Goal: Task Accomplishment & Management: Complete application form

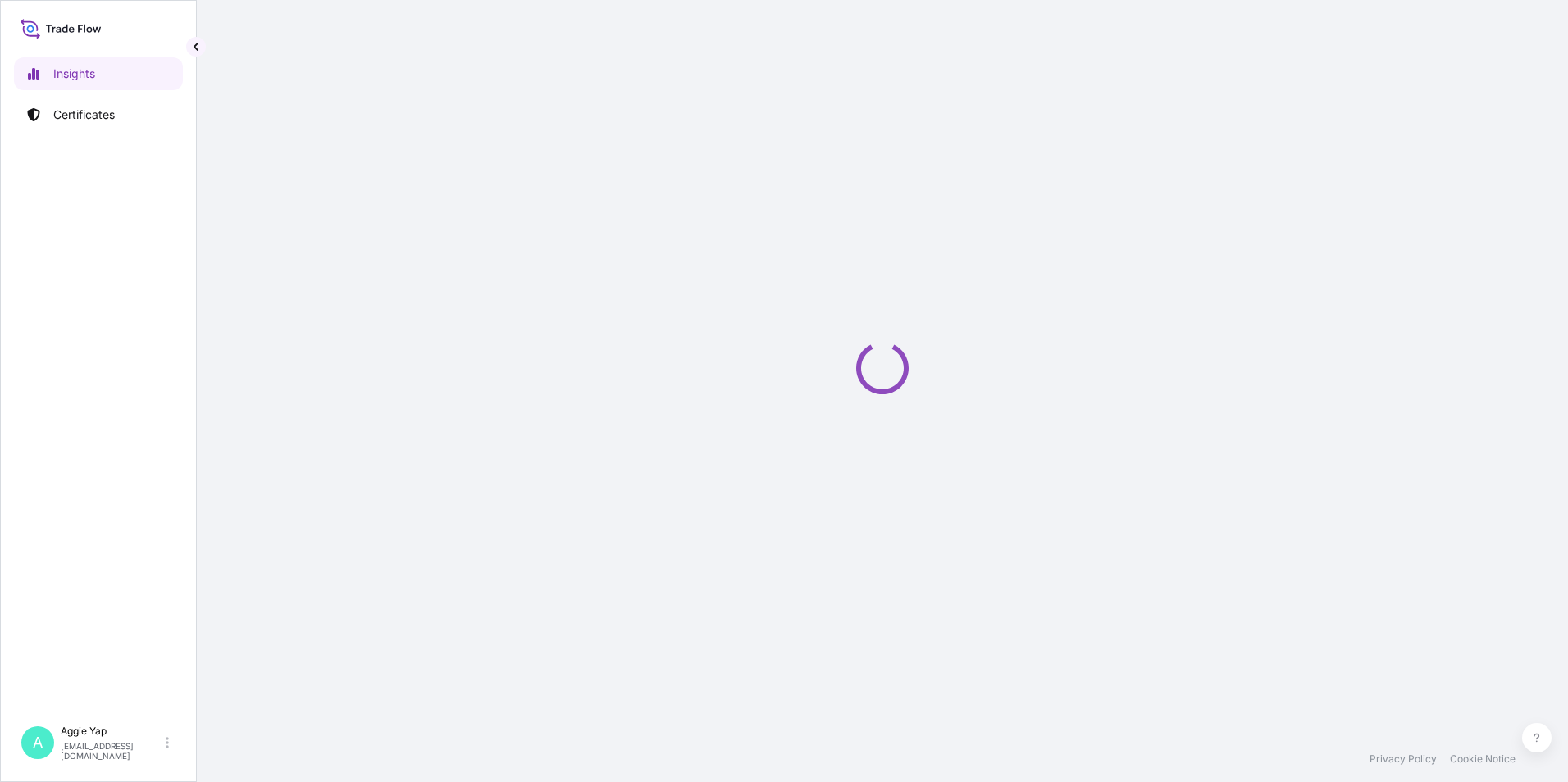
select select "2025"
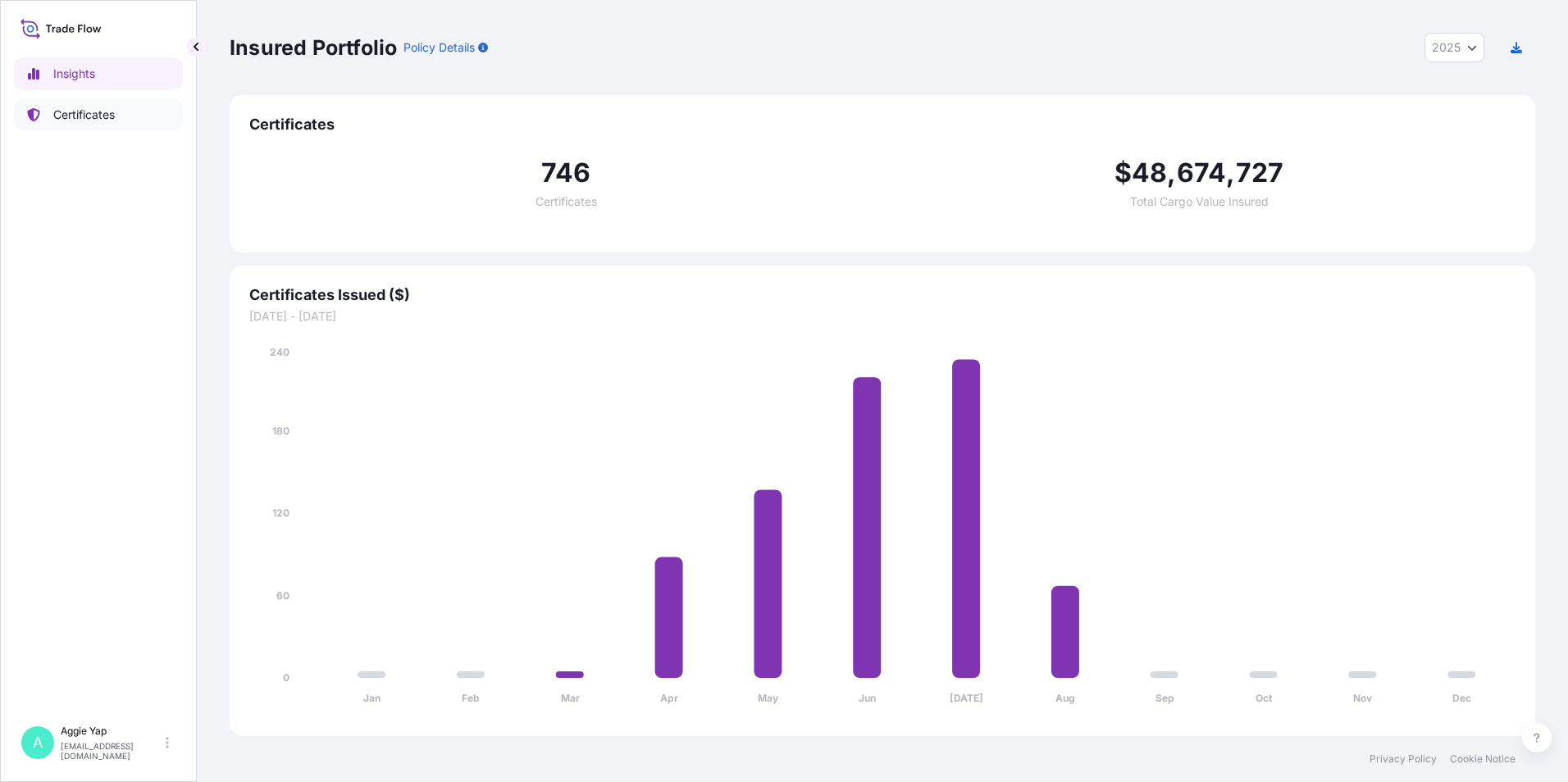
click at [110, 117] on p "Certificates" at bounding box center [84, 114] width 62 height 16
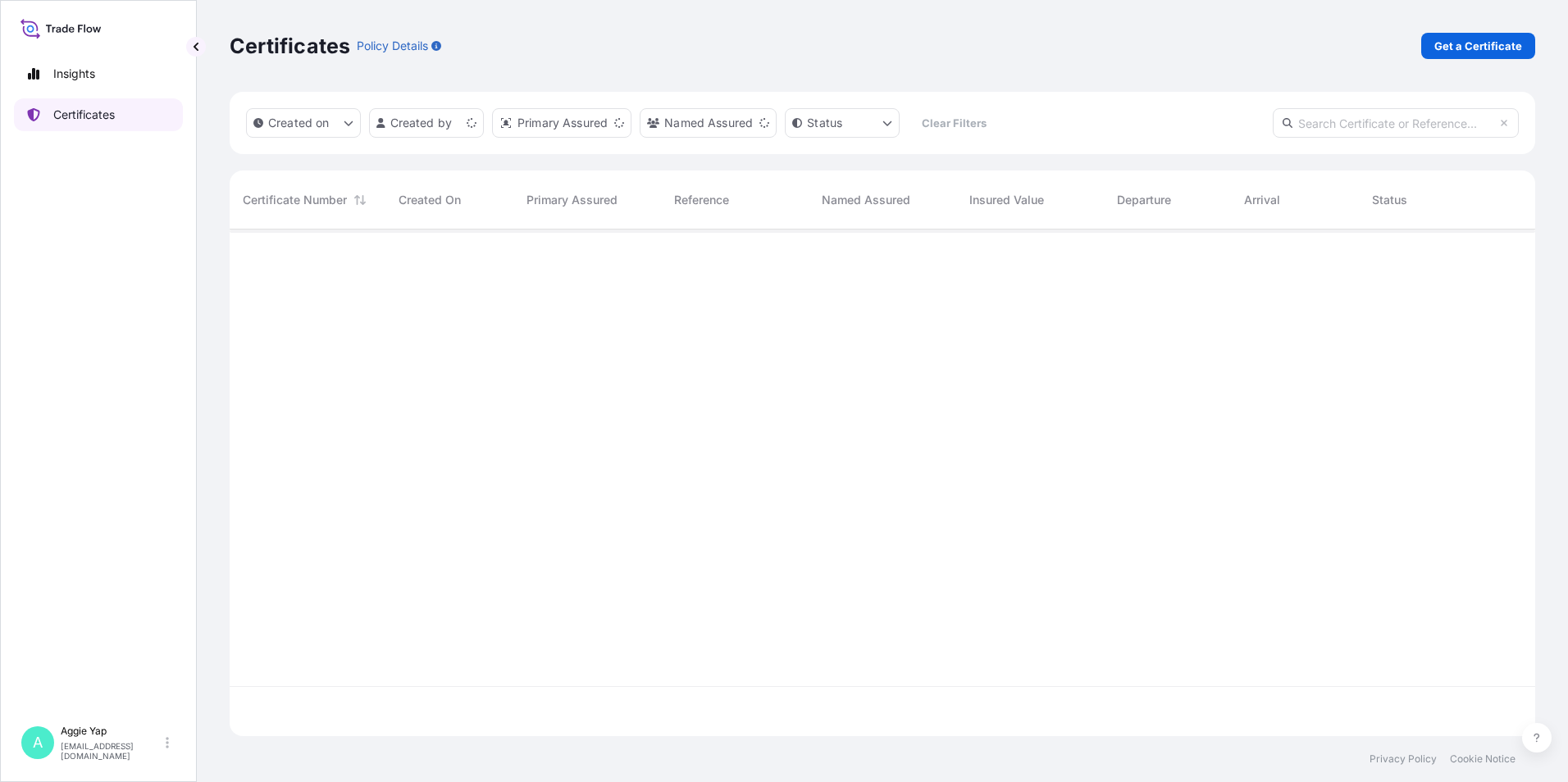
scroll to position [503, 1293]
click at [1480, 47] on p "Get a Certificate" at bounding box center [1478, 45] width 87 height 16
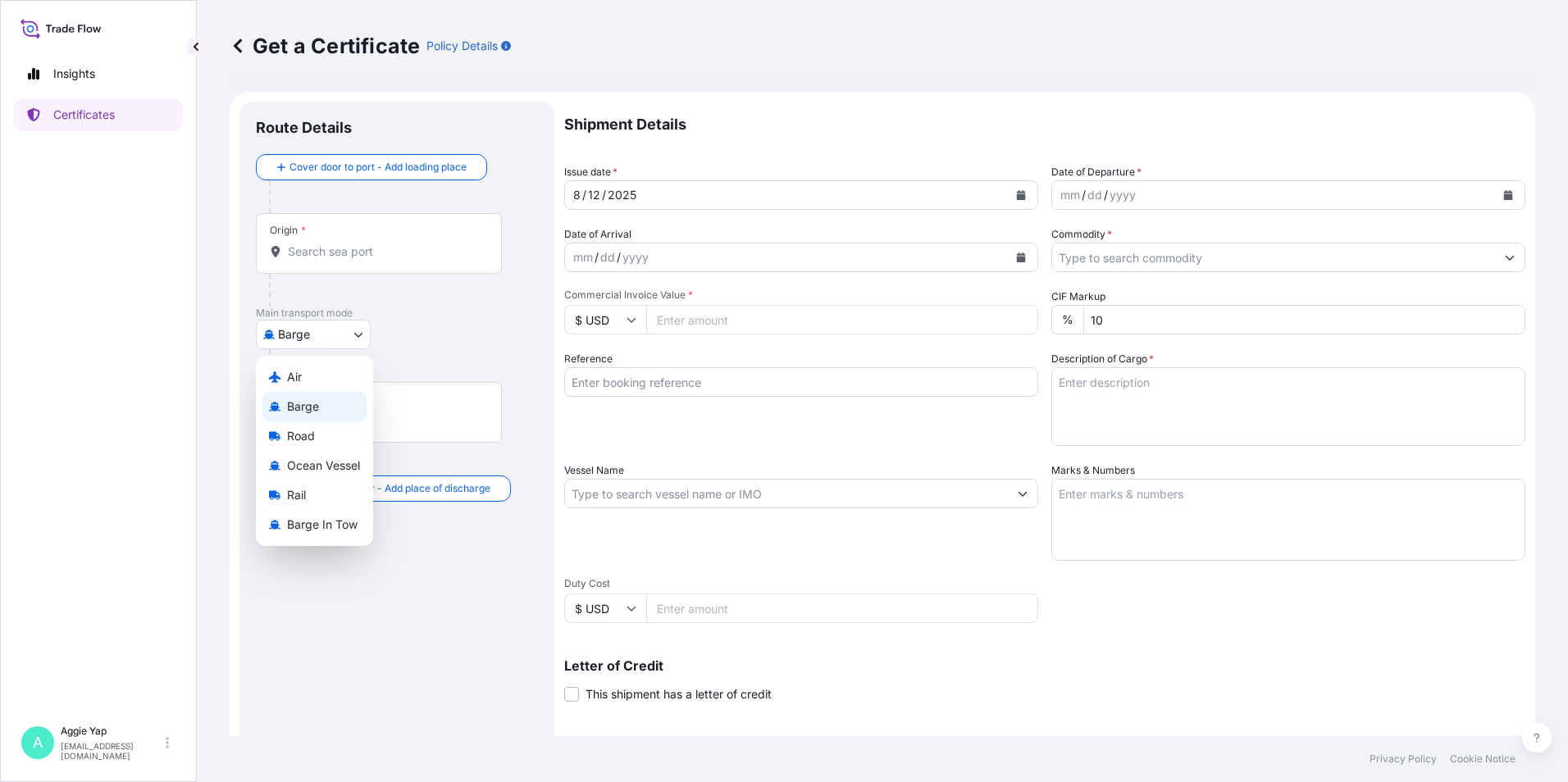
click at [281, 336] on body "Insights Certificates A [PERSON_NAME] [EMAIL_ADDRESS][DOMAIN_NAME] Get a Certif…" at bounding box center [784, 391] width 1568 height 782
click at [289, 465] on span "Ocean Vessel" at bounding box center [323, 466] width 73 height 16
select select "Ocean Vessel"
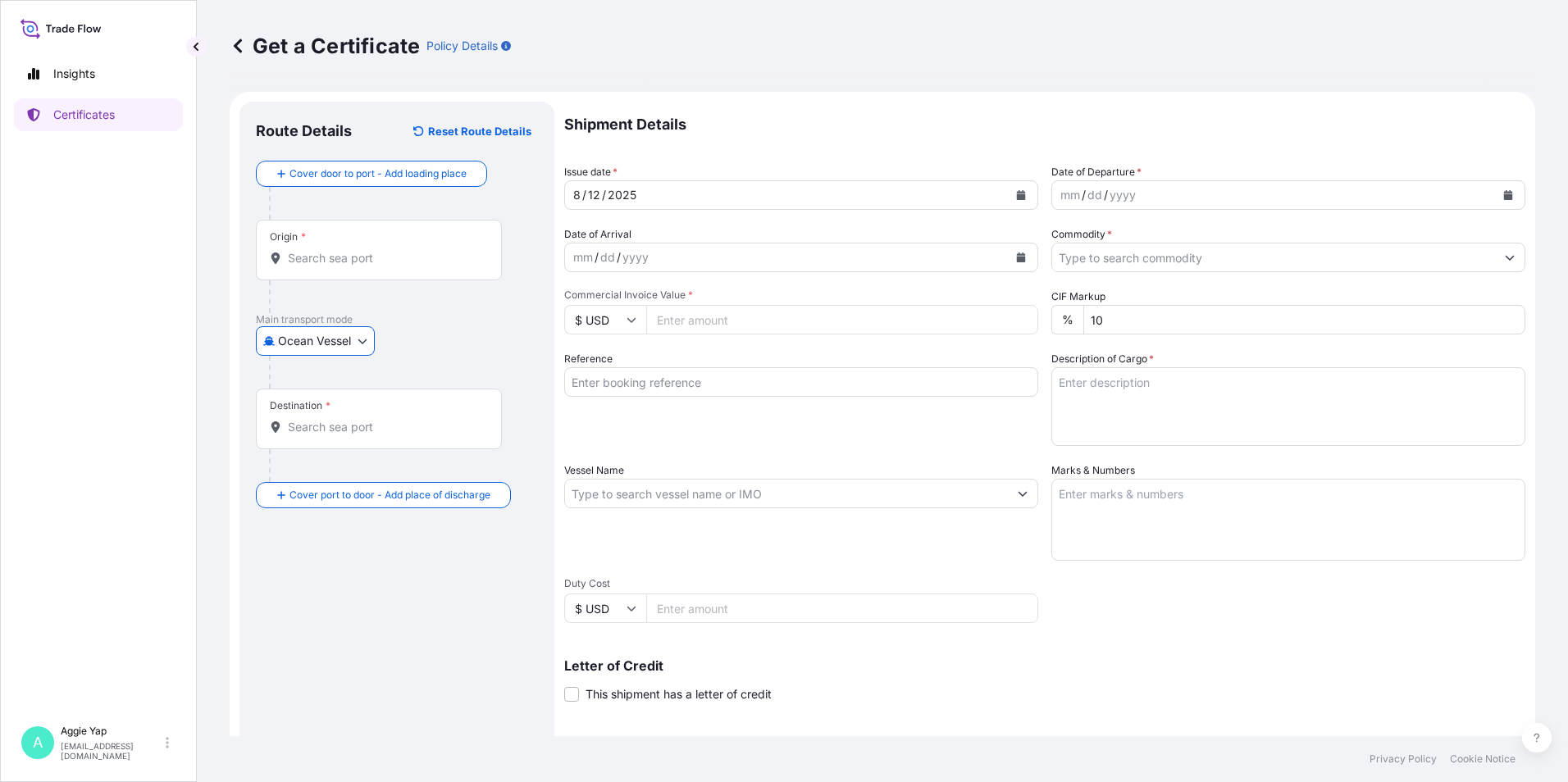
click at [321, 256] on input "Origin *" at bounding box center [385, 258] width 194 height 16
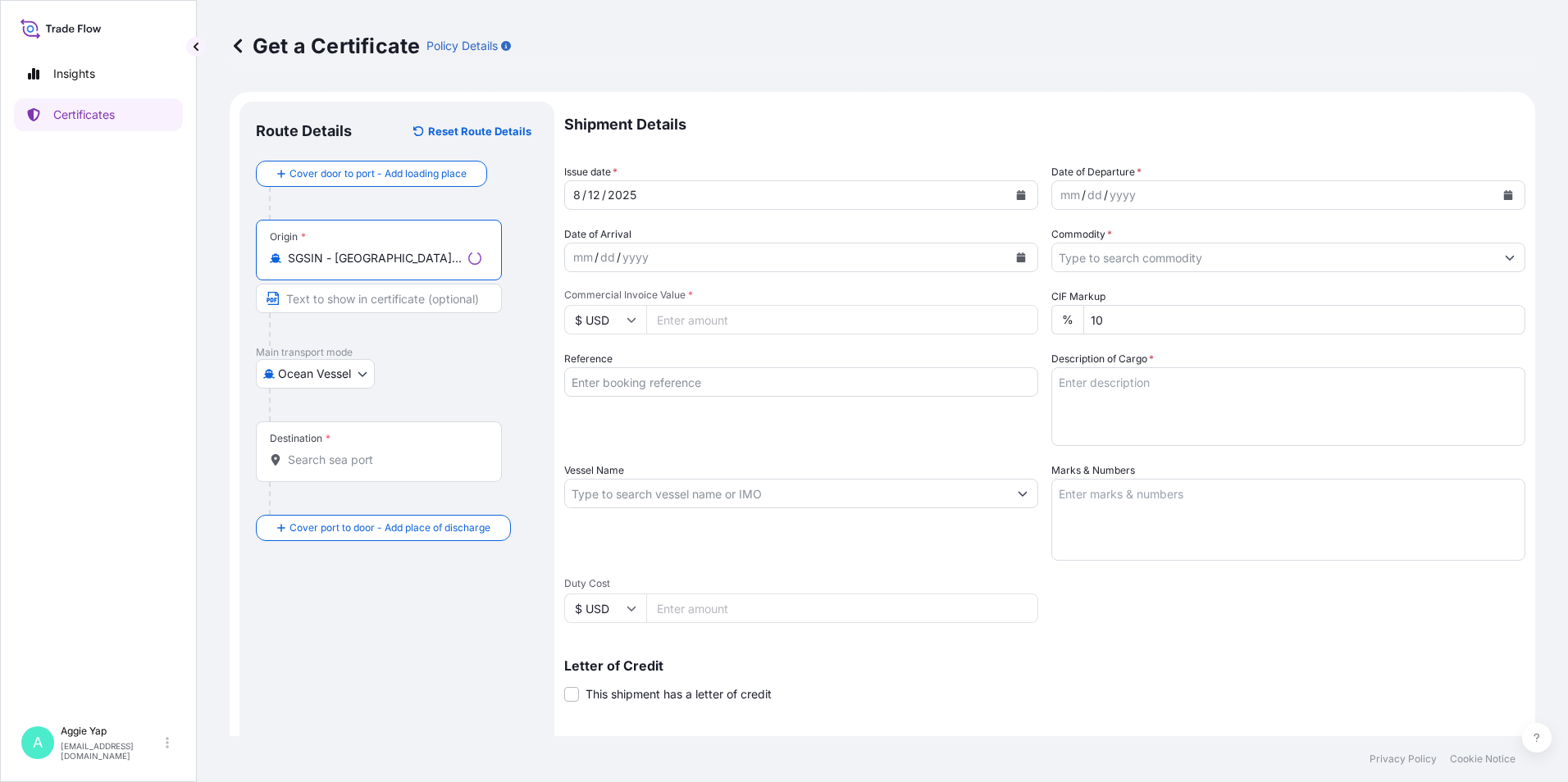
type input "SGSIN - [GEOGRAPHIC_DATA], [GEOGRAPHIC_DATA]"
click at [355, 451] on div "Destination *" at bounding box center [378, 452] width 246 height 61
click at [355, 452] on input "Destination *" at bounding box center [385, 460] width 194 height 16
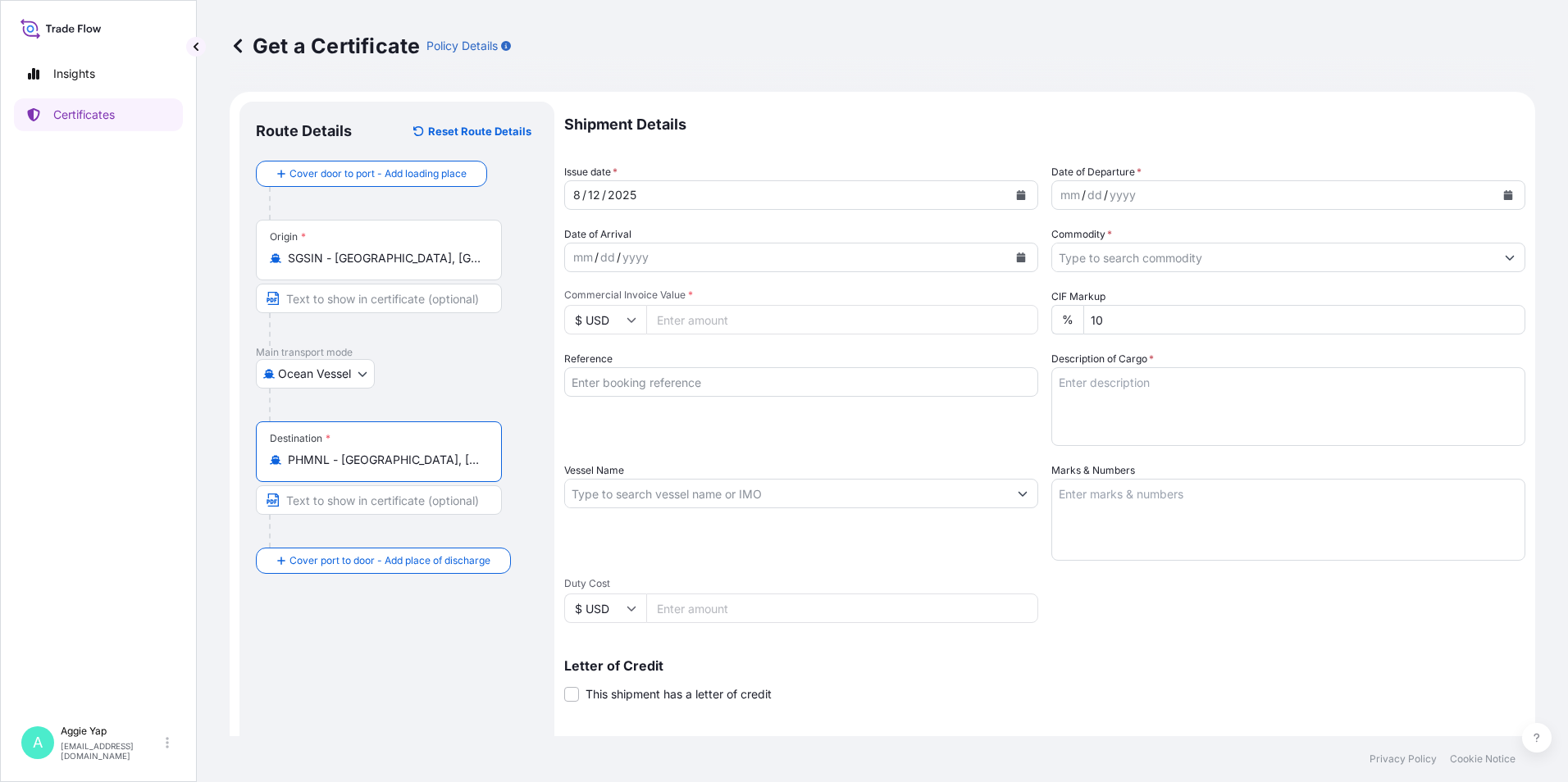
type input "PHMNL - [GEOGRAPHIC_DATA], [GEOGRAPHIC_DATA]"
click at [441, 369] on div "Ocean Vessel Air Barge Road Ocean Vessel Rail Barge in [GEOGRAPHIC_DATA]" at bounding box center [396, 374] width 282 height 29
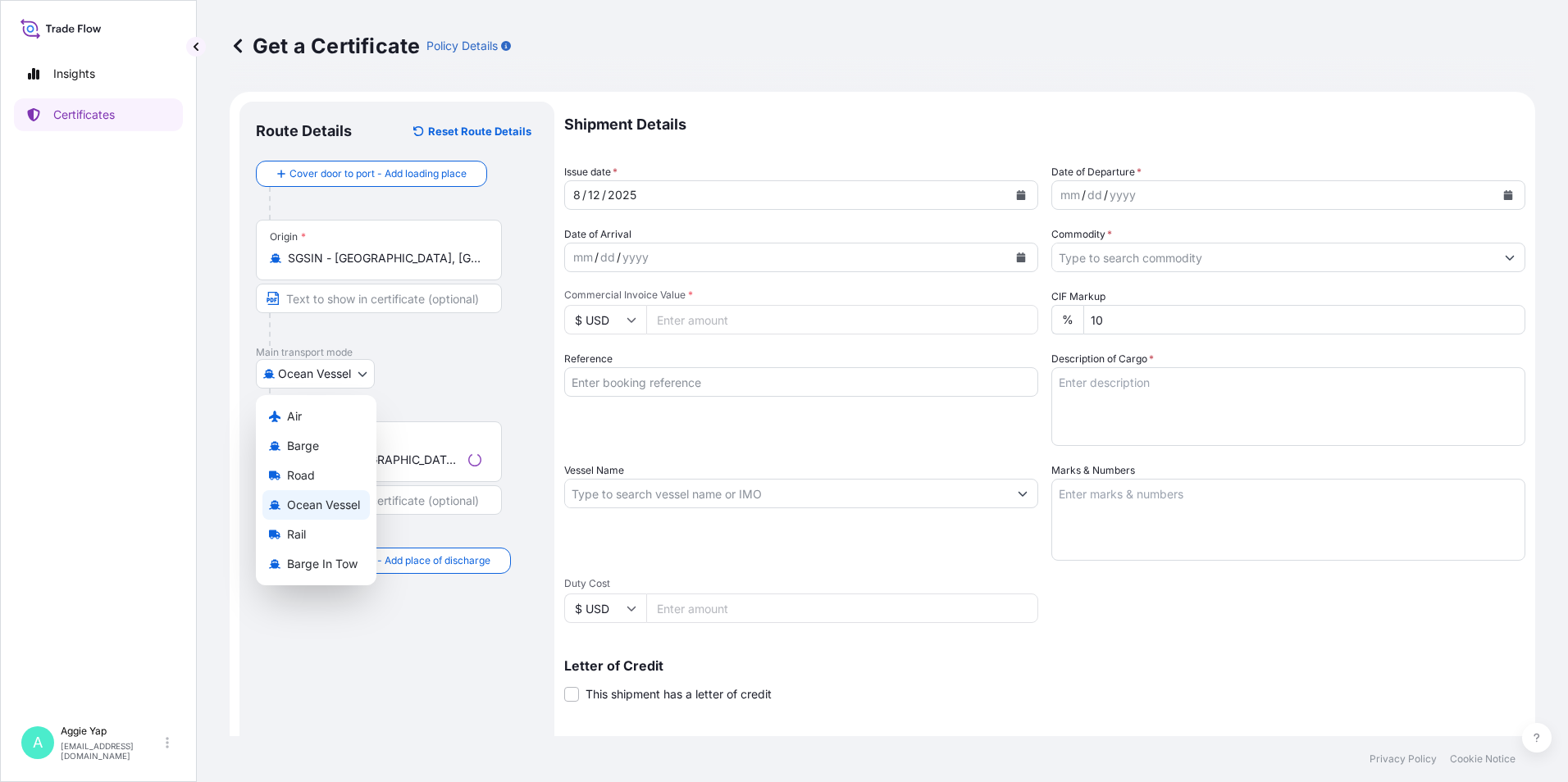
click at [351, 380] on body "6 options available. Insights Certificates A [PERSON_NAME] [EMAIL_ADDRESS][DOMA…" at bounding box center [784, 391] width 1568 height 782
click at [327, 436] on div "Barge" at bounding box center [315, 446] width 107 height 29
select select "Barge"
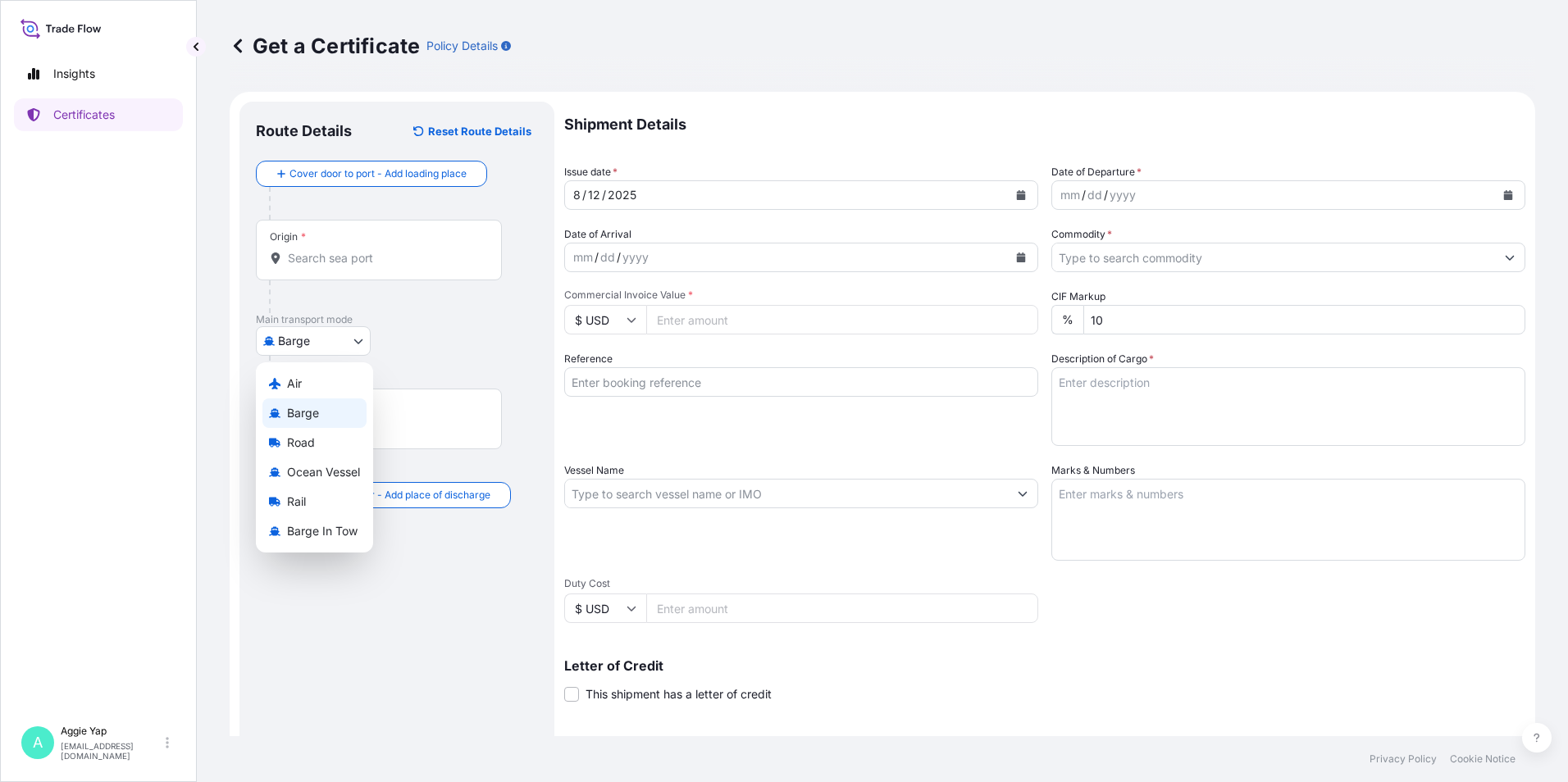
click at [309, 331] on body "6 options available. Insights Certificates A [PERSON_NAME] [EMAIL_ADDRESS][DOMA…" at bounding box center [784, 391] width 1568 height 782
click at [279, 382] on icon at bounding box center [274, 383] width 11 height 11
select select "Air"
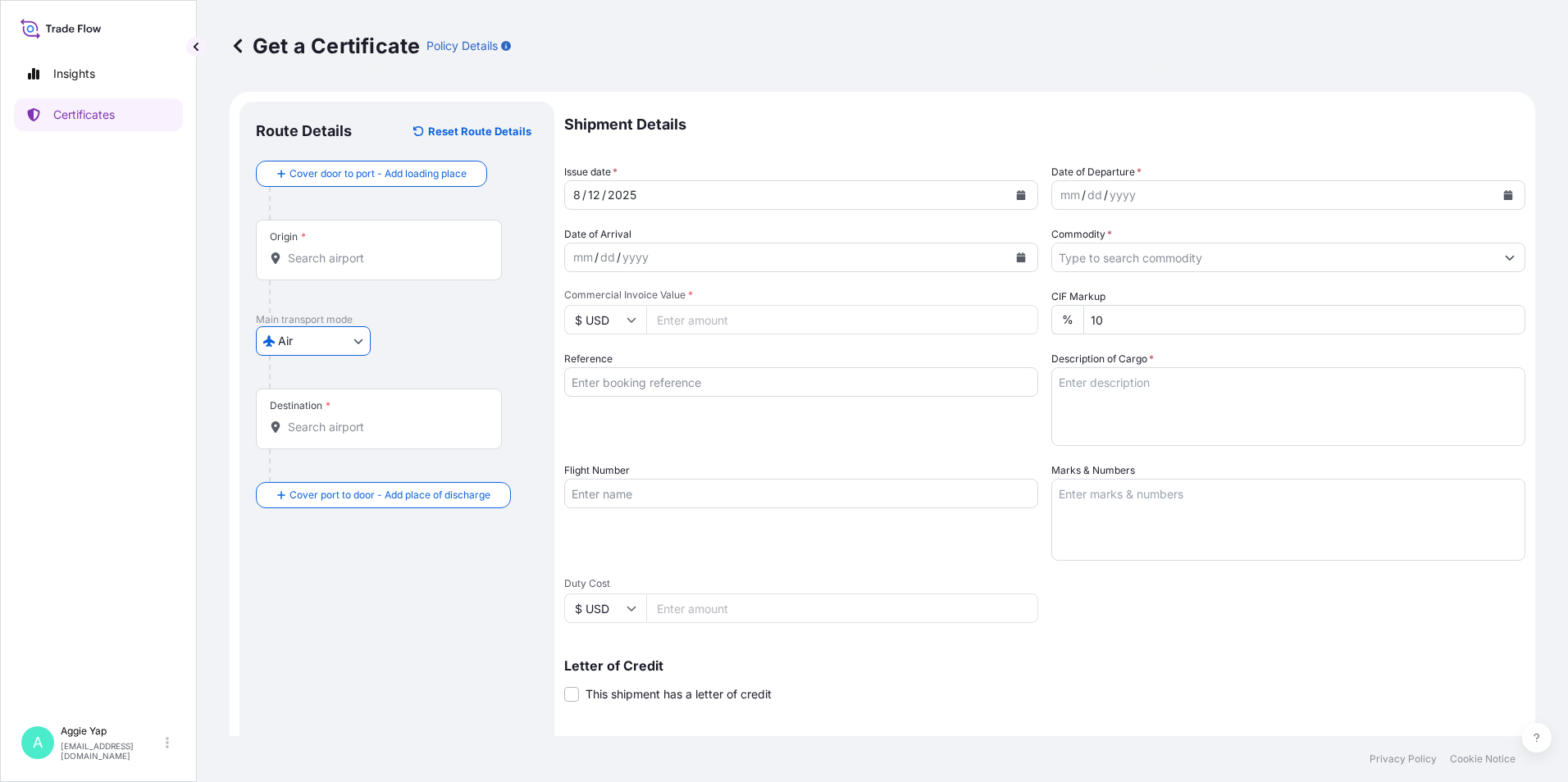
click at [325, 262] on input "Origin *" at bounding box center [385, 258] width 194 height 16
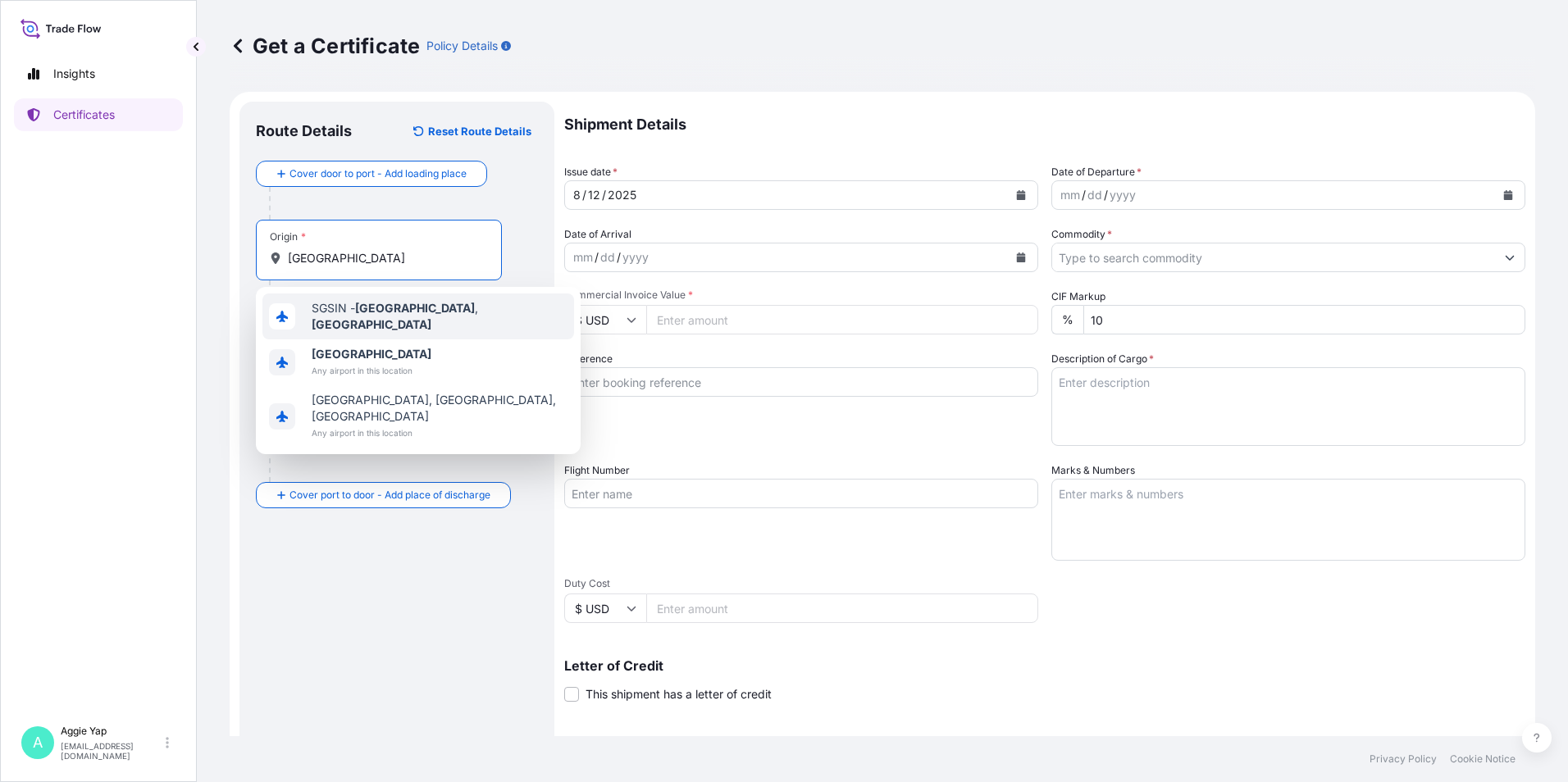
click at [352, 318] on span "SGSIN - [GEOGRAPHIC_DATA] , [GEOGRAPHIC_DATA]" at bounding box center [439, 316] width 255 height 33
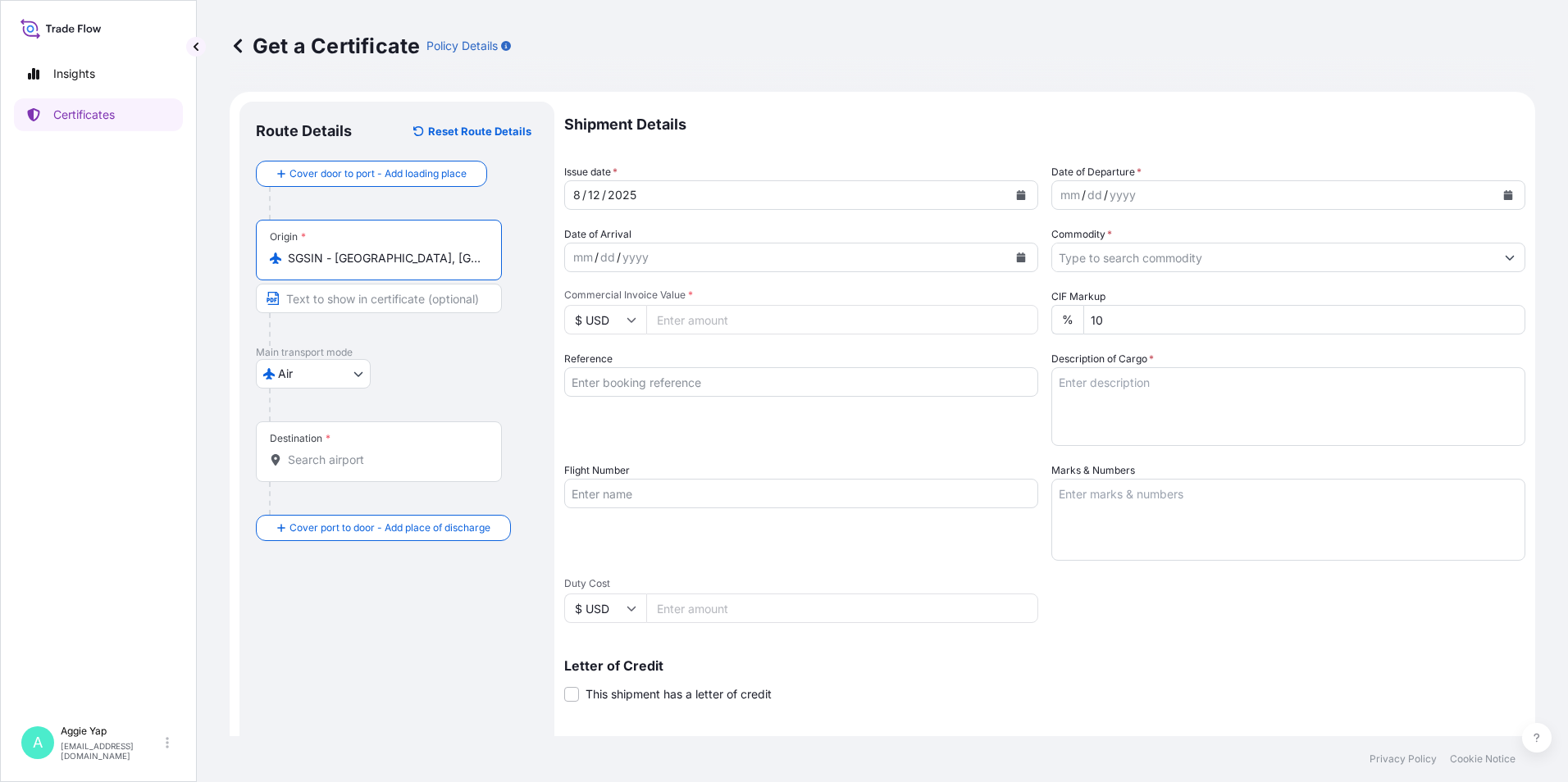
type input "SGSIN - [GEOGRAPHIC_DATA], [GEOGRAPHIC_DATA]"
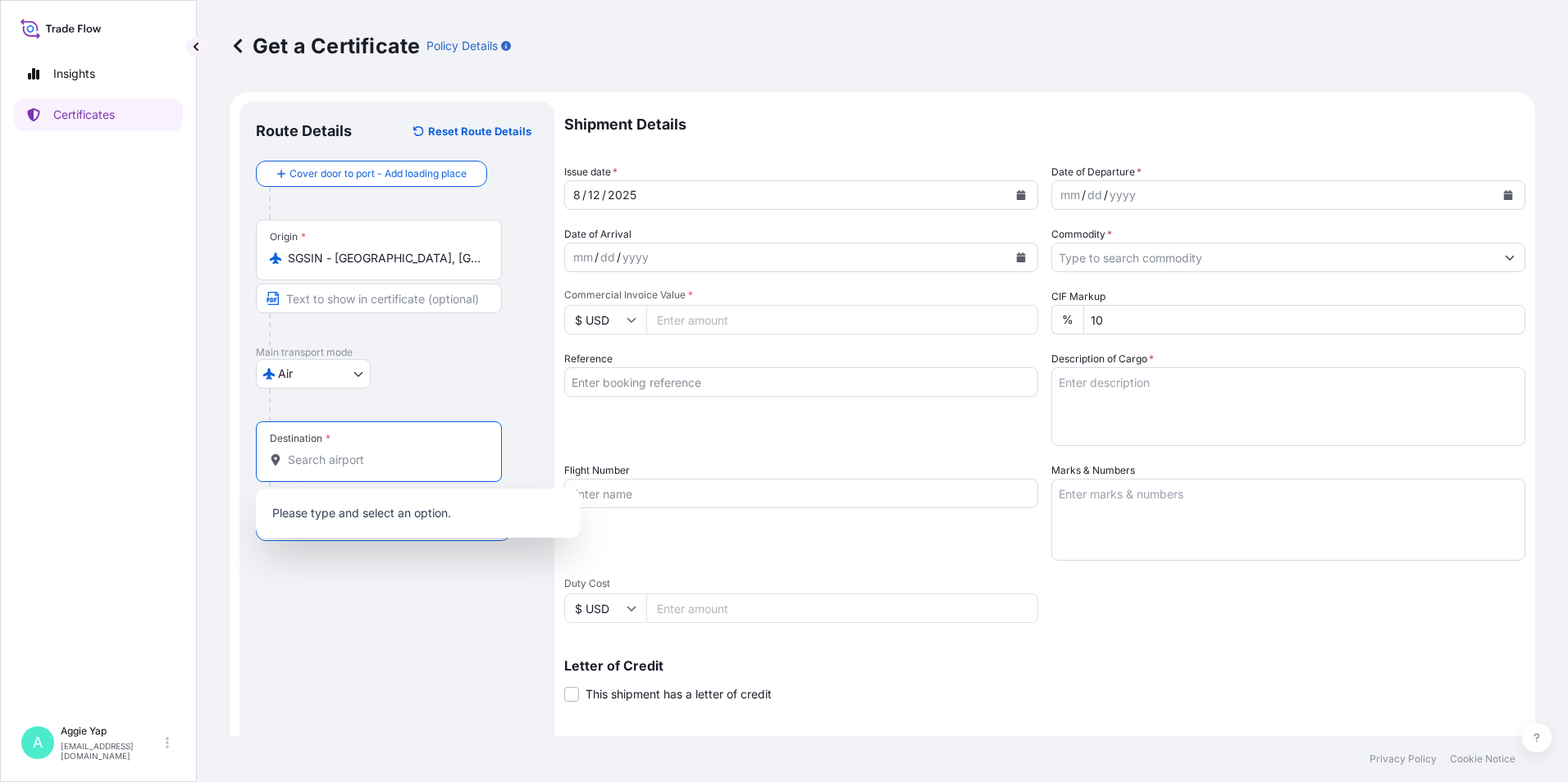
click at [310, 460] on input "Destination *" at bounding box center [385, 460] width 194 height 16
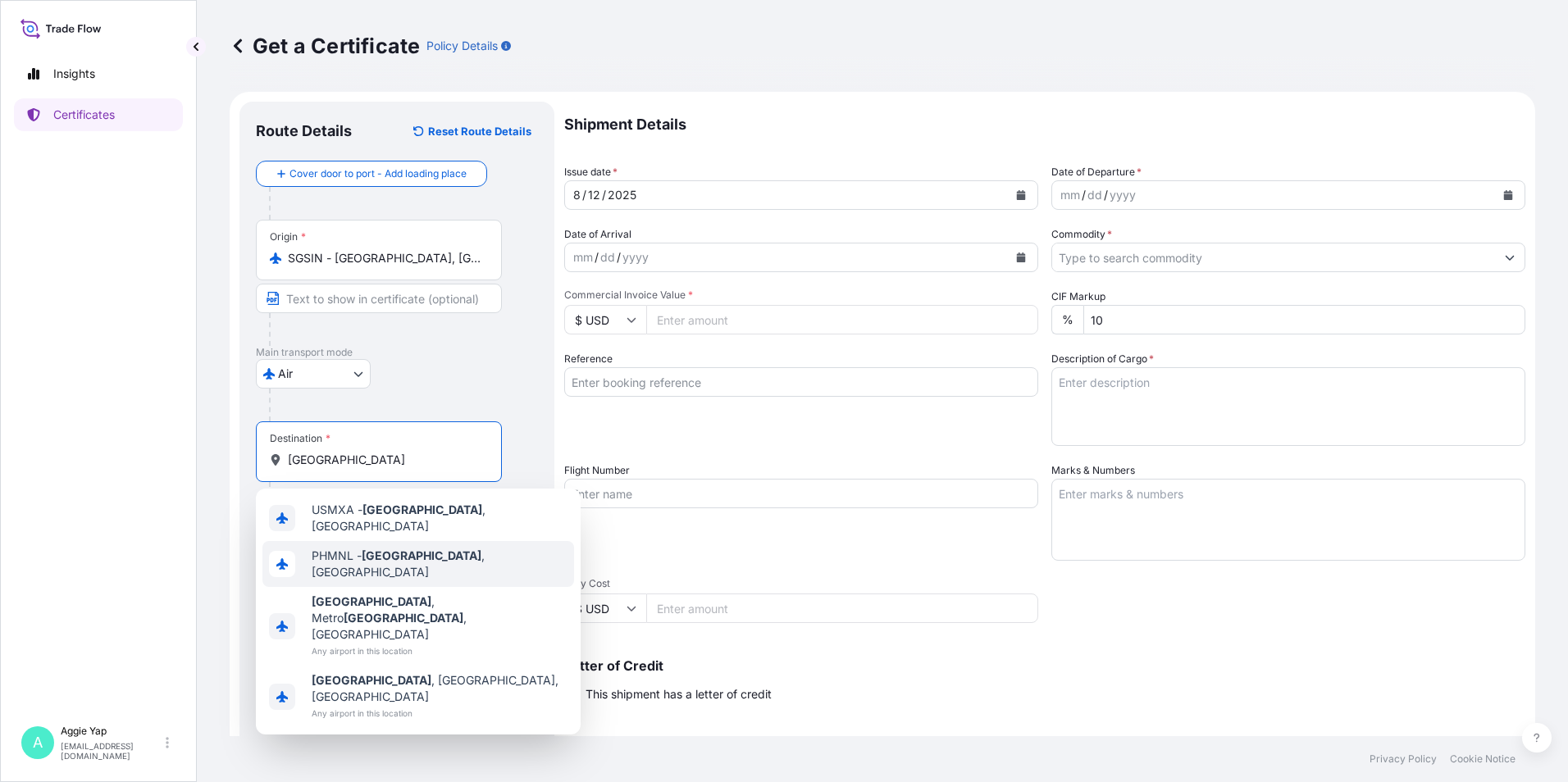
click at [478, 560] on div "PHMNL - [GEOGRAPHIC_DATA] , [GEOGRAPHIC_DATA]" at bounding box center [418, 564] width 311 height 46
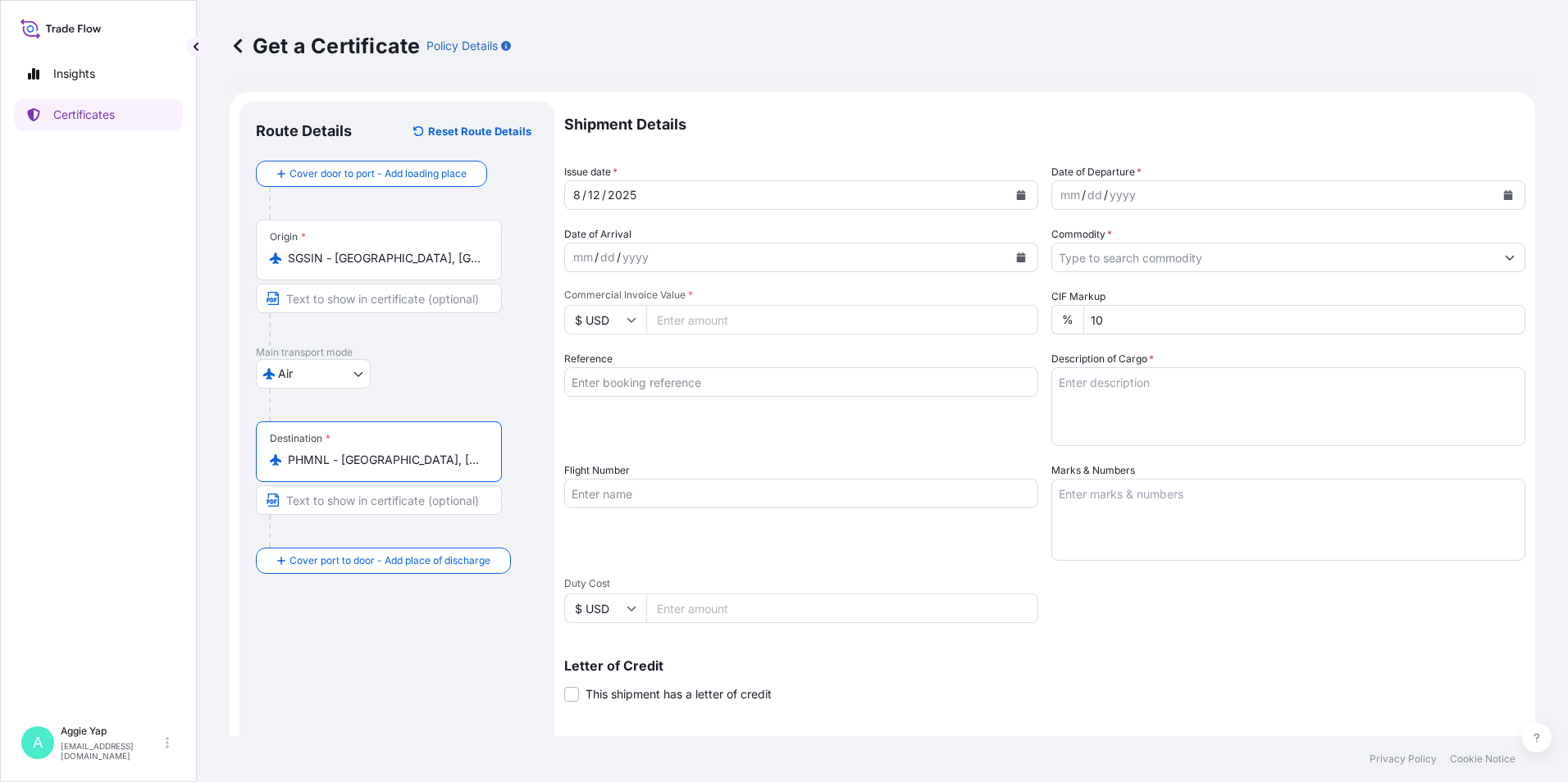
type input "PHMNL - [GEOGRAPHIC_DATA], [GEOGRAPHIC_DATA]"
click at [502, 383] on div "Air Air Barge Road Ocean Vessel Rail Barge in [GEOGRAPHIC_DATA]" at bounding box center [396, 374] width 282 height 29
click at [1498, 200] on button "Calendar" at bounding box center [1507, 195] width 27 height 27
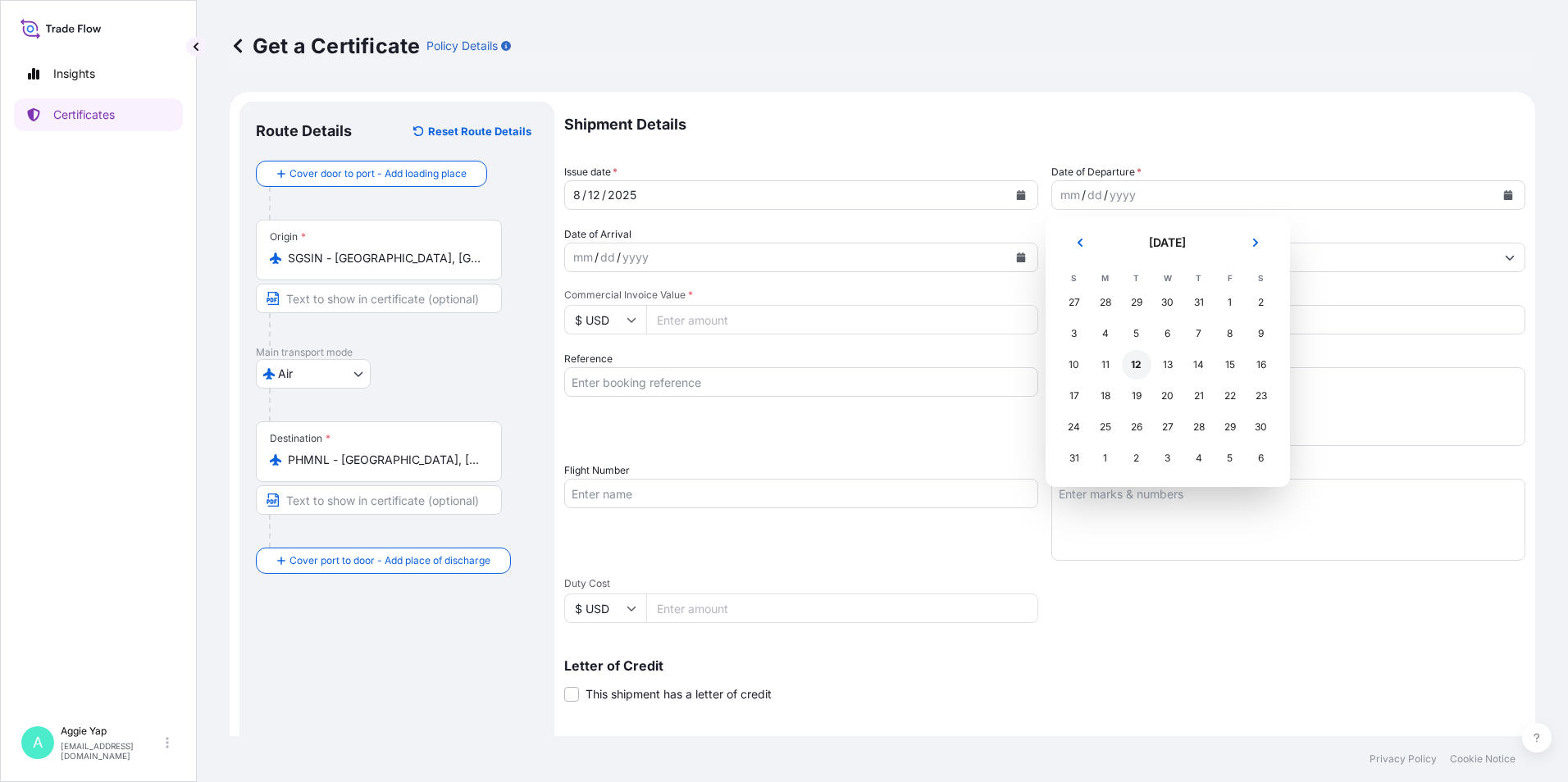
click at [1140, 364] on div "12" at bounding box center [1136, 364] width 29 height 29
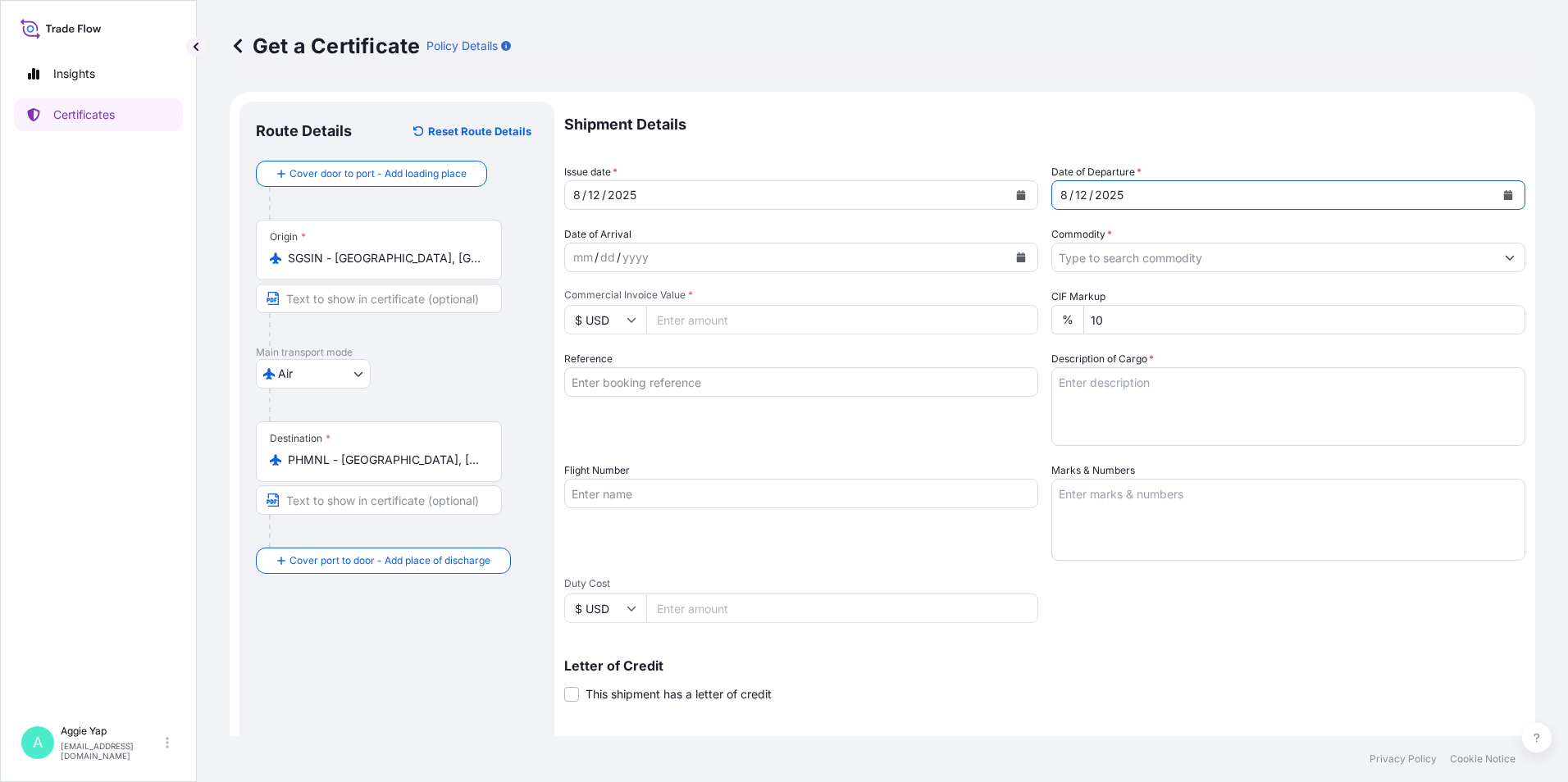
click at [1101, 268] on input "Commodity *" at bounding box center [1273, 257] width 442 height 29
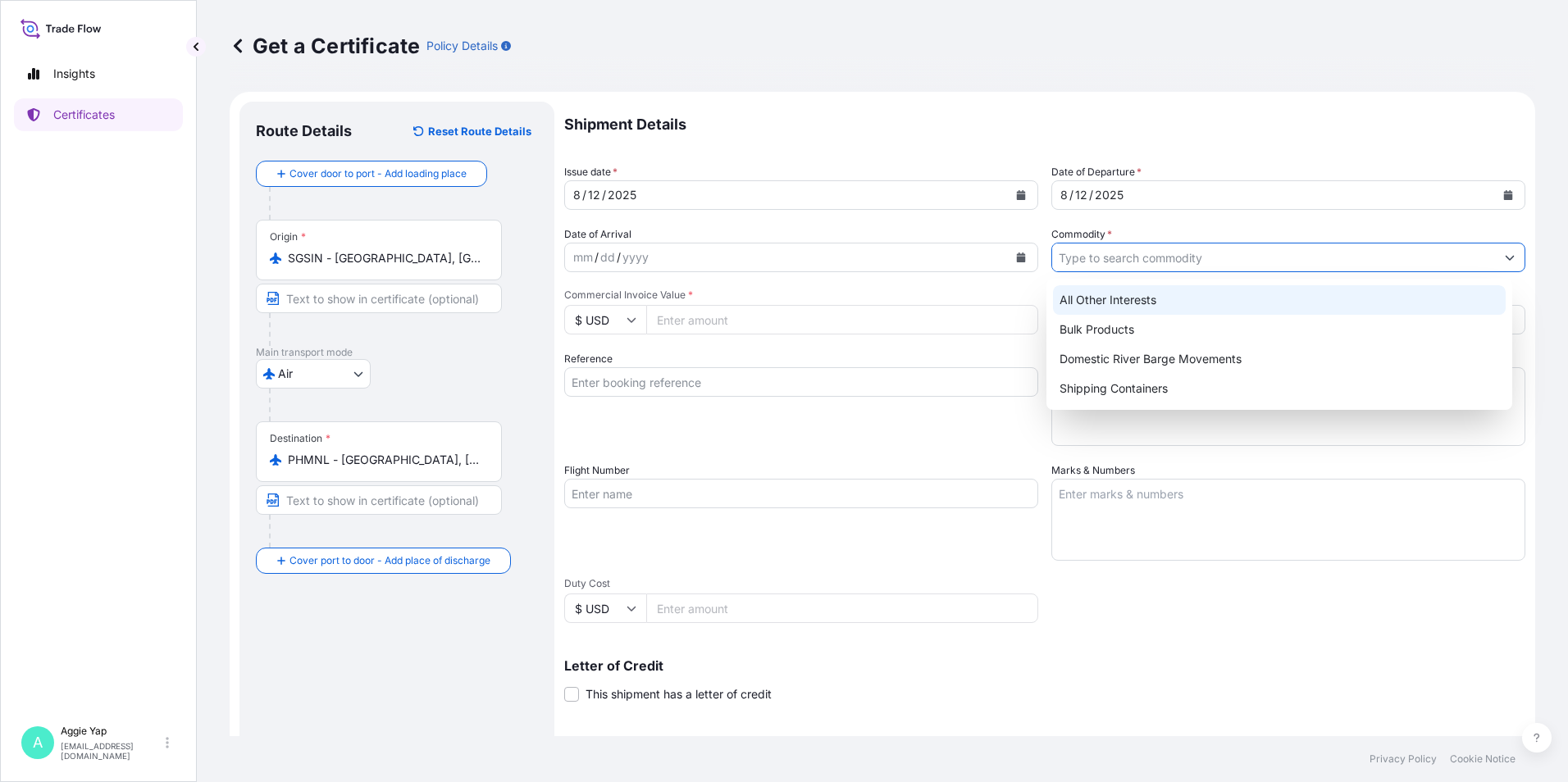
click at [1107, 310] on div "All Other Interests" at bounding box center [1279, 300] width 454 height 29
type input "All Other Interests"
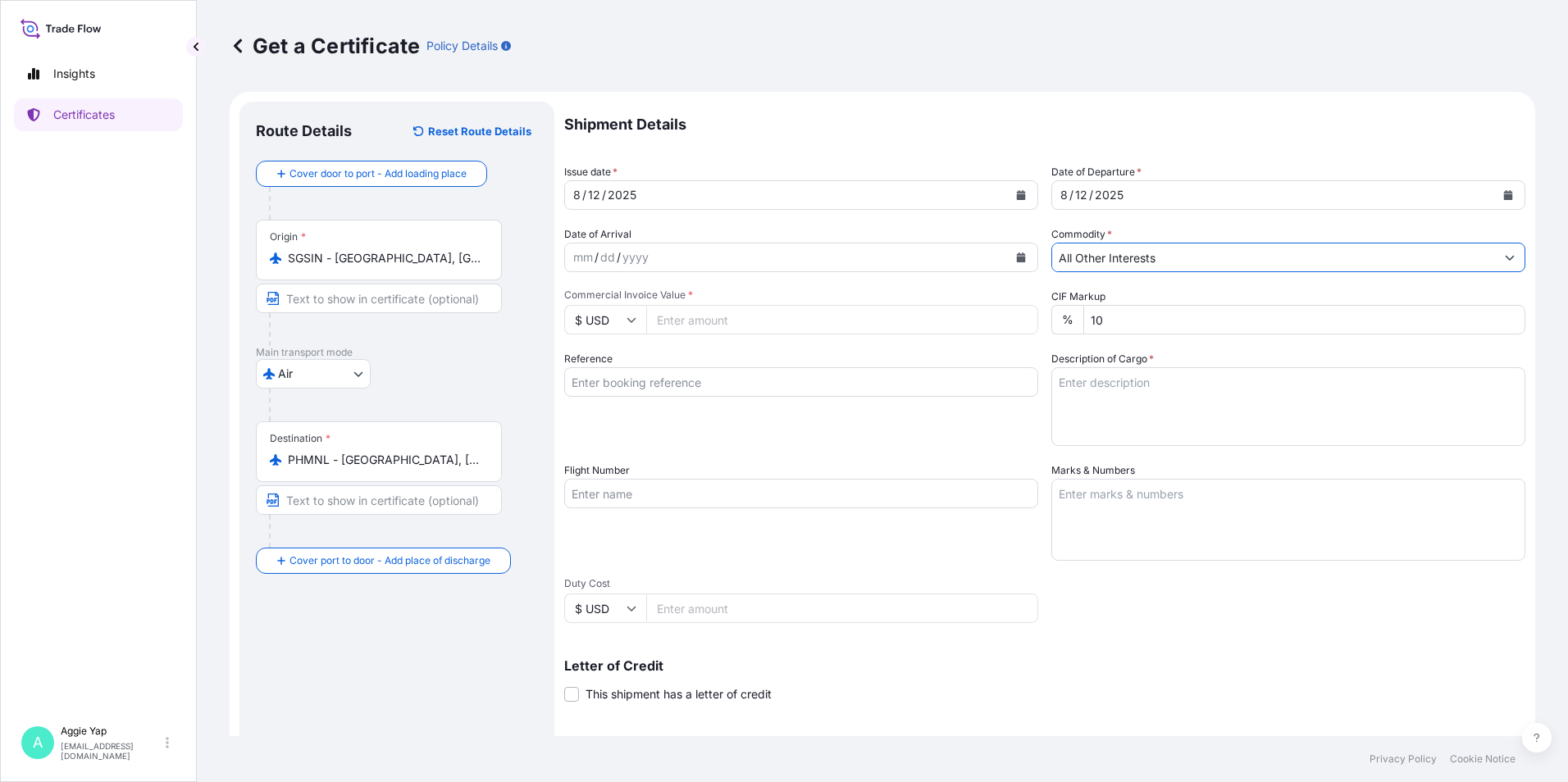
click at [822, 327] on input "Commercial Invoice Value *" at bounding box center [842, 320] width 392 height 29
type input "2441.6"
click at [631, 388] on input "Reference" at bounding box center [801, 382] width 474 height 29
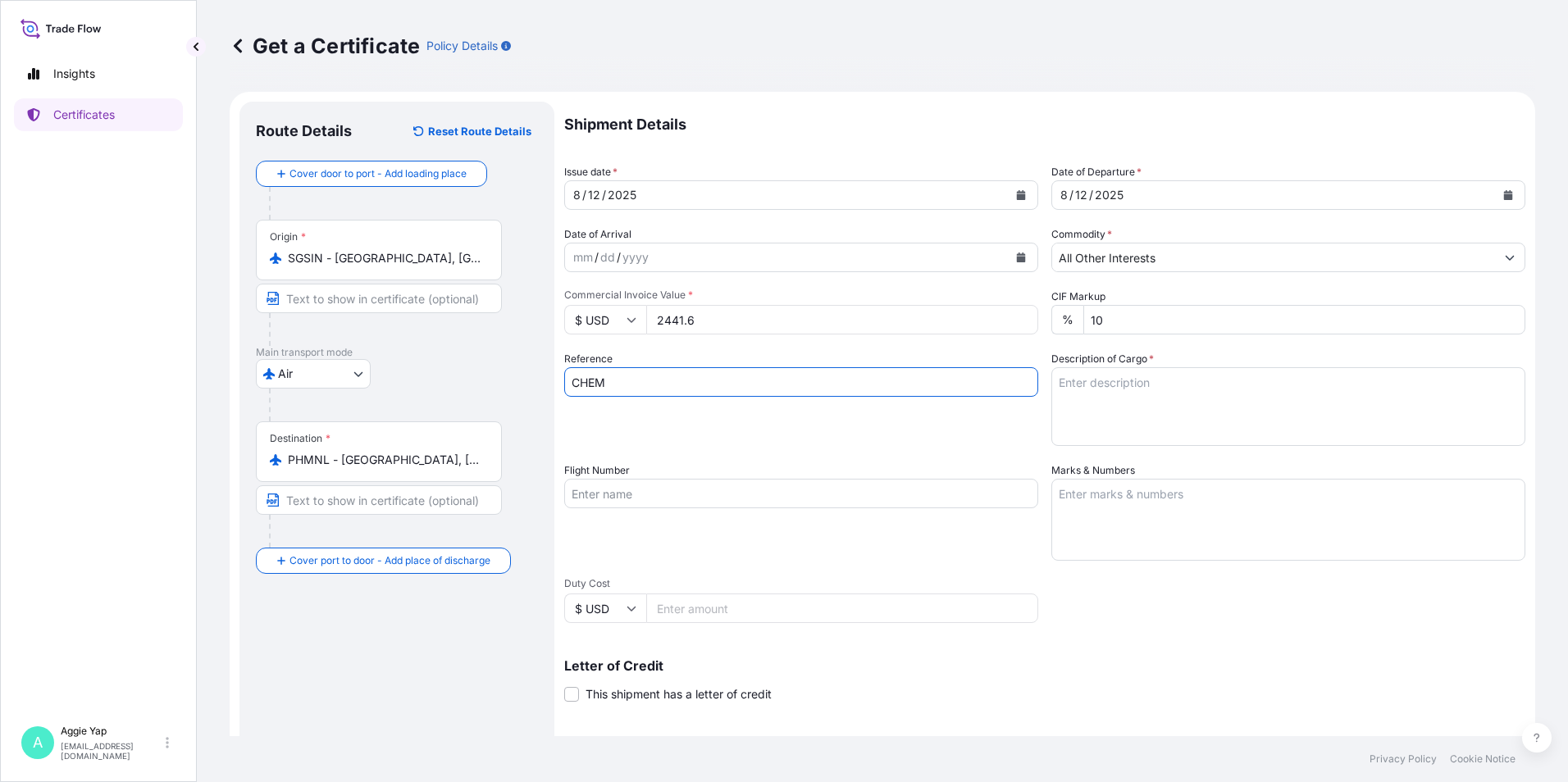
type input "CHEMICO PHILIPPINES INC"
click at [622, 487] on input "Flight Number" at bounding box center [801, 494] width 474 height 29
type input "SQ910"
click at [1091, 526] on textarea "Marks & Numbers" at bounding box center [1288, 520] width 474 height 82
click at [1137, 525] on textarea "Marks & Numbers" at bounding box center [1288, 520] width 474 height 82
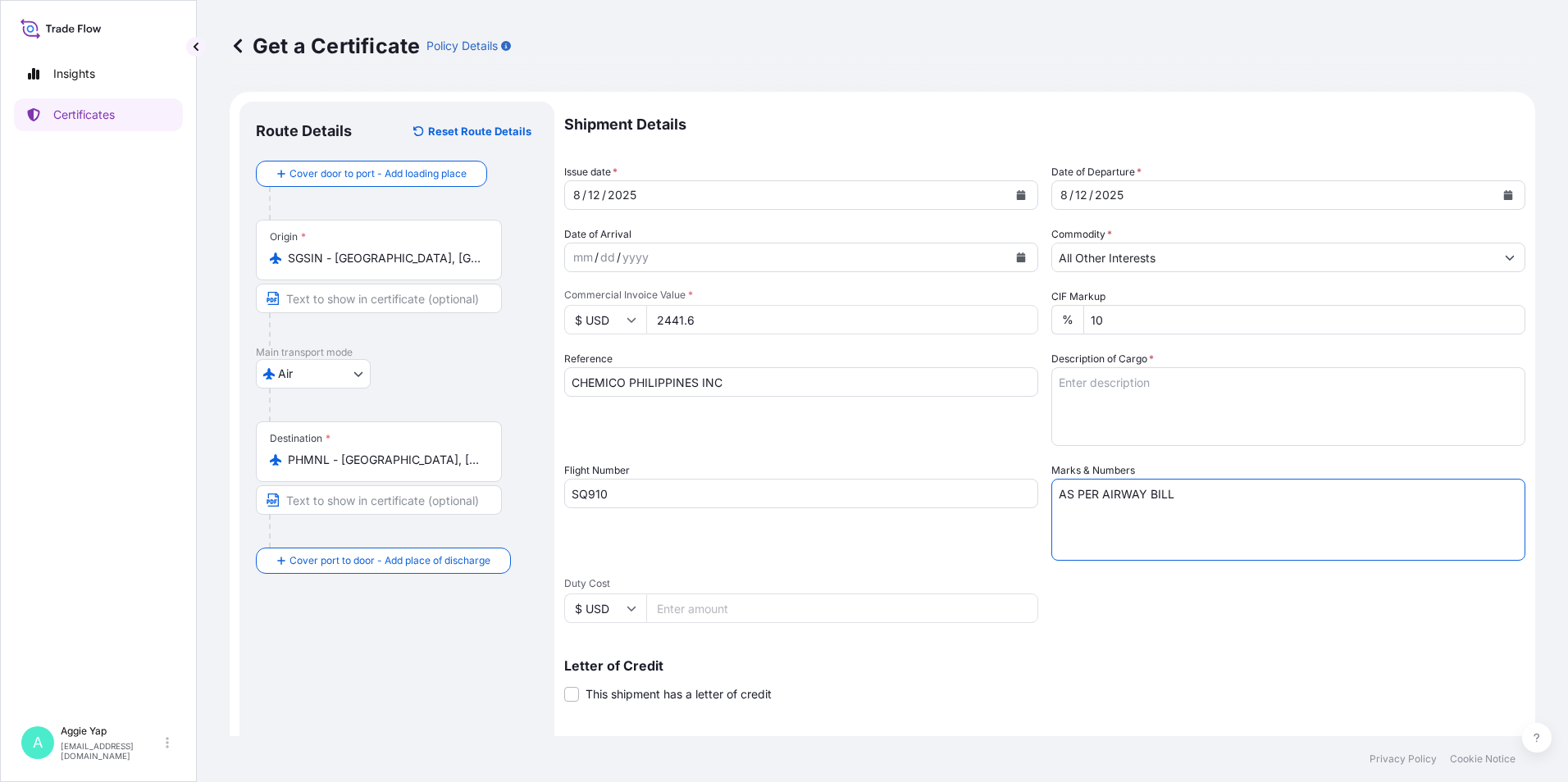
type textarea "AS PER AIRWAY BILL"
click at [856, 603] on input "Duty Cost" at bounding box center [842, 608] width 392 height 29
click at [866, 558] on div "Flight Number SQ910" at bounding box center [801, 511] width 474 height 99
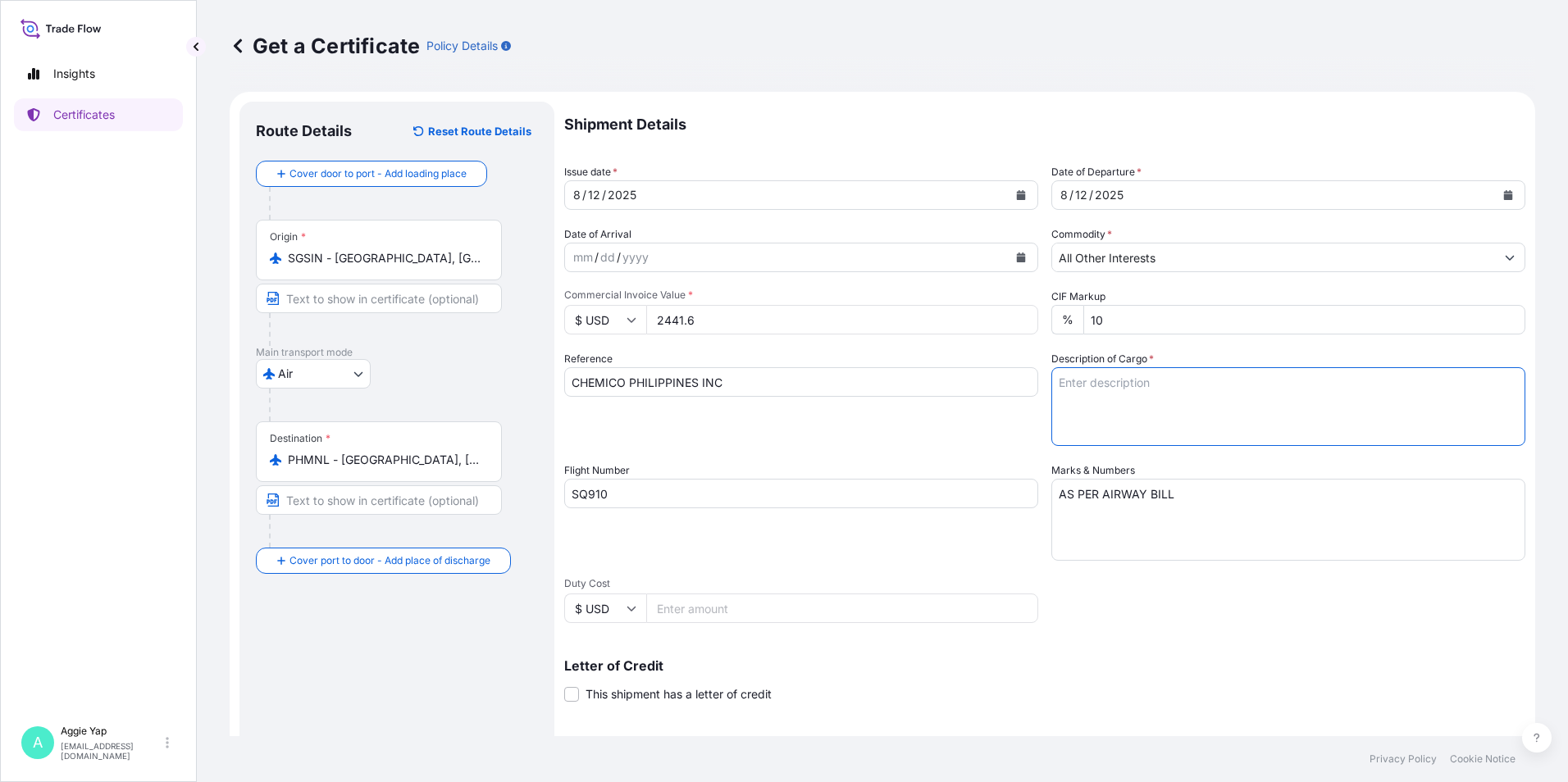
click at [1156, 396] on textarea "Description of Cargo *" at bounding box center [1288, 406] width 474 height 79
click at [876, 544] on div "Flight Number SQ910" at bounding box center [801, 511] width 474 height 99
drag, startPoint x: 1114, startPoint y: 406, endPoint x: 1128, endPoint y: 406, distance: 14.0
click at [1114, 406] on textarea "Description of Cargo *" at bounding box center [1288, 406] width 474 height 79
type textarea "TOTAL: 4 PAILS SCHERCEMOL(TM) PTID ESTER PO NO: HO-PO-LZ070-25, HO-PO-LZ102-24"
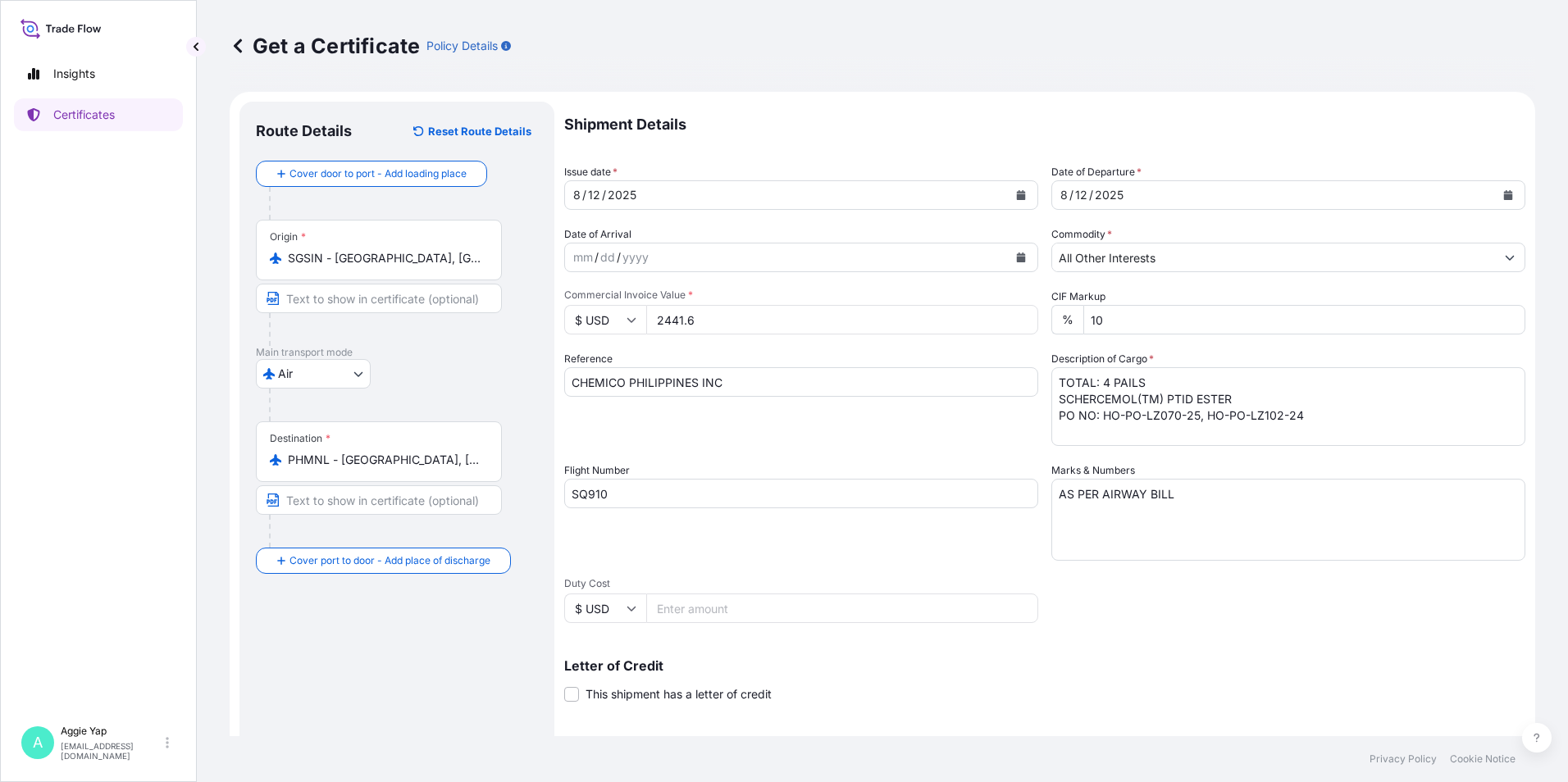
click at [889, 454] on div "Shipment Details Issue date * [DATE] Date of Departure * [DATE] Date of Arrival…" at bounding box center [1044, 492] width 961 height 781
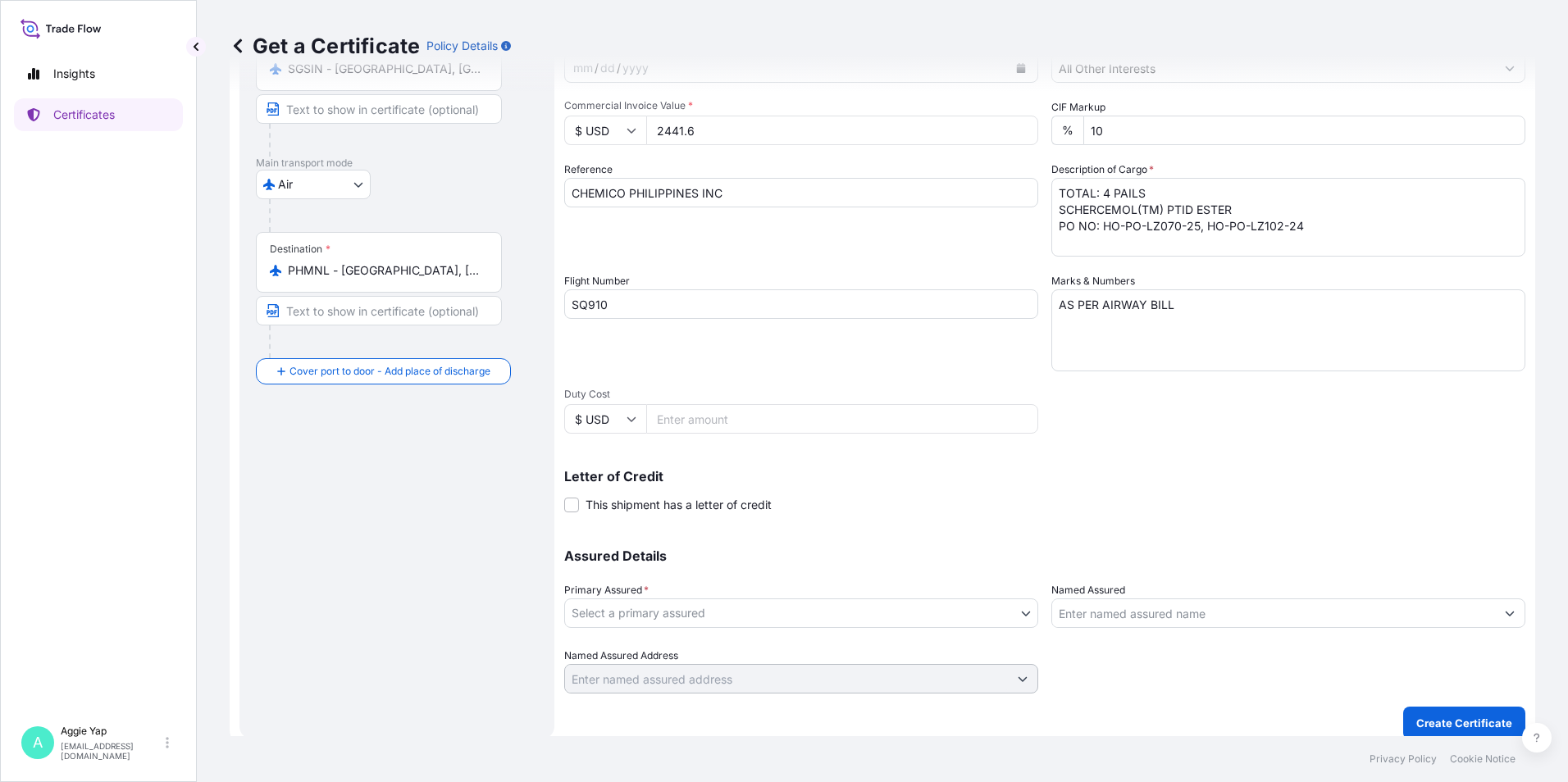
scroll to position [202, 0]
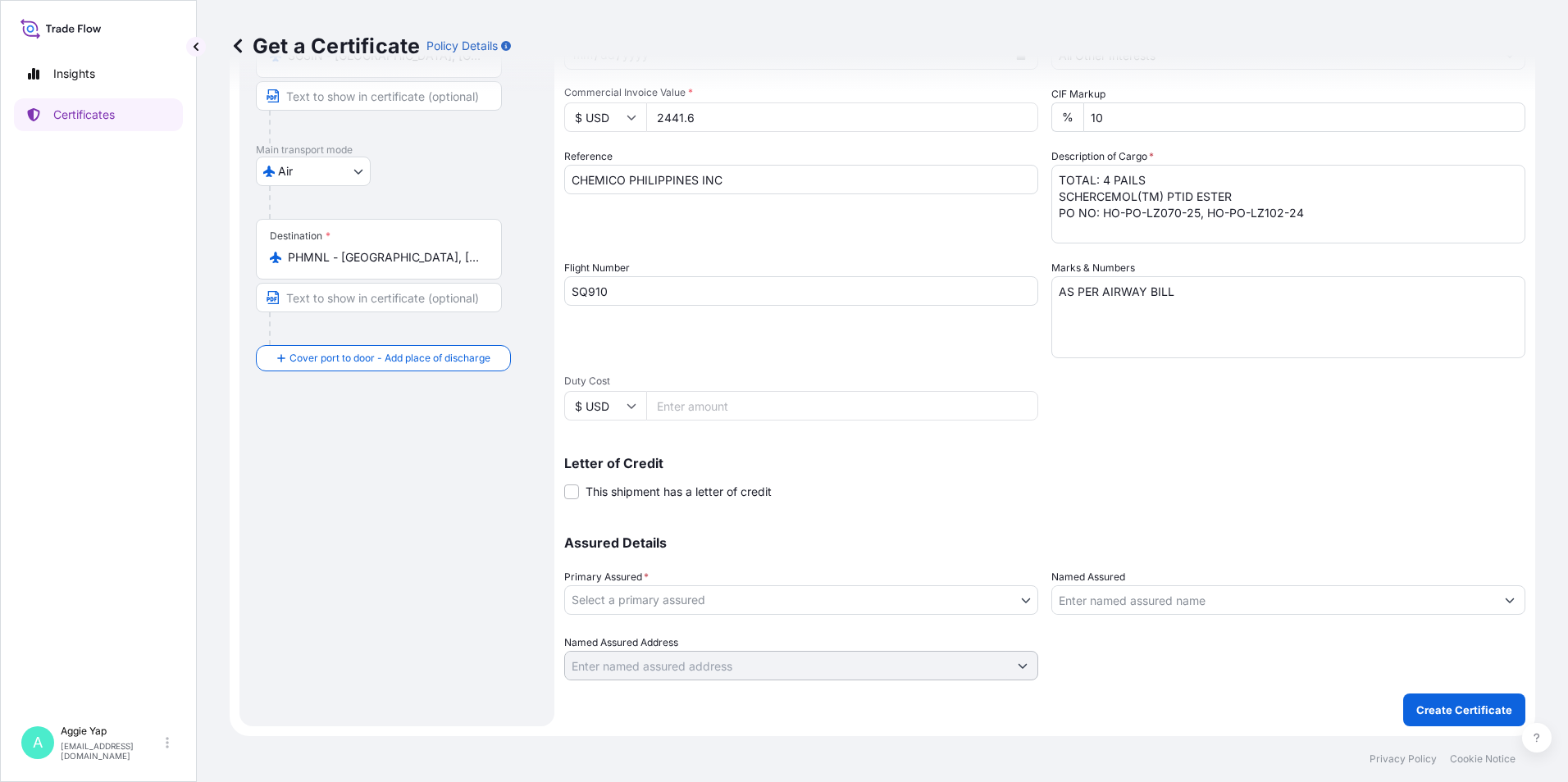
click at [745, 604] on body "Insights Certificates A [PERSON_NAME] [EMAIL_ADDRESS][DOMAIN_NAME] Get a Certif…" at bounding box center [784, 391] width 1568 height 782
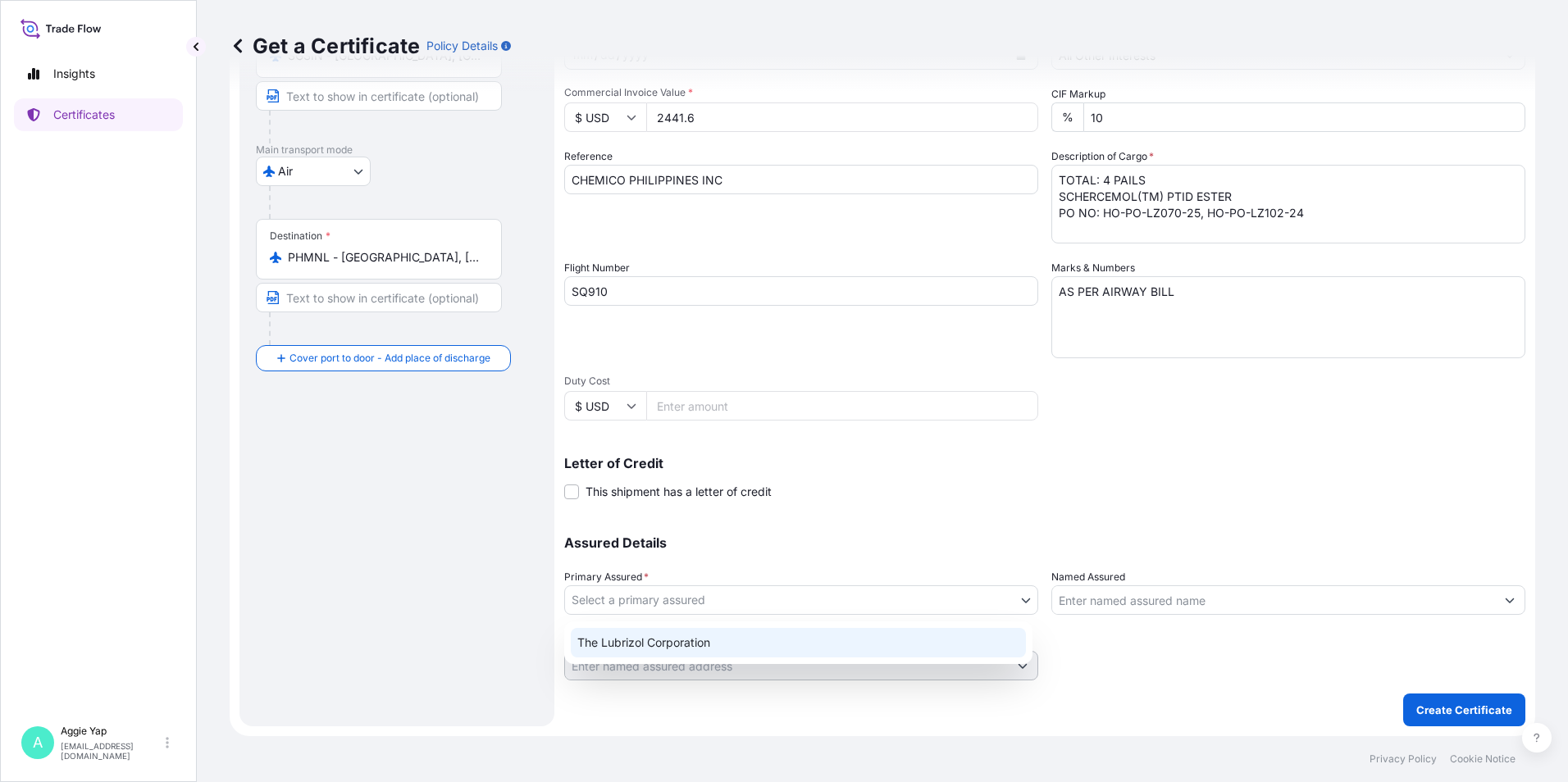
click at [670, 635] on div "The Lubrizol Corporation" at bounding box center [798, 643] width 455 height 29
select select "31566"
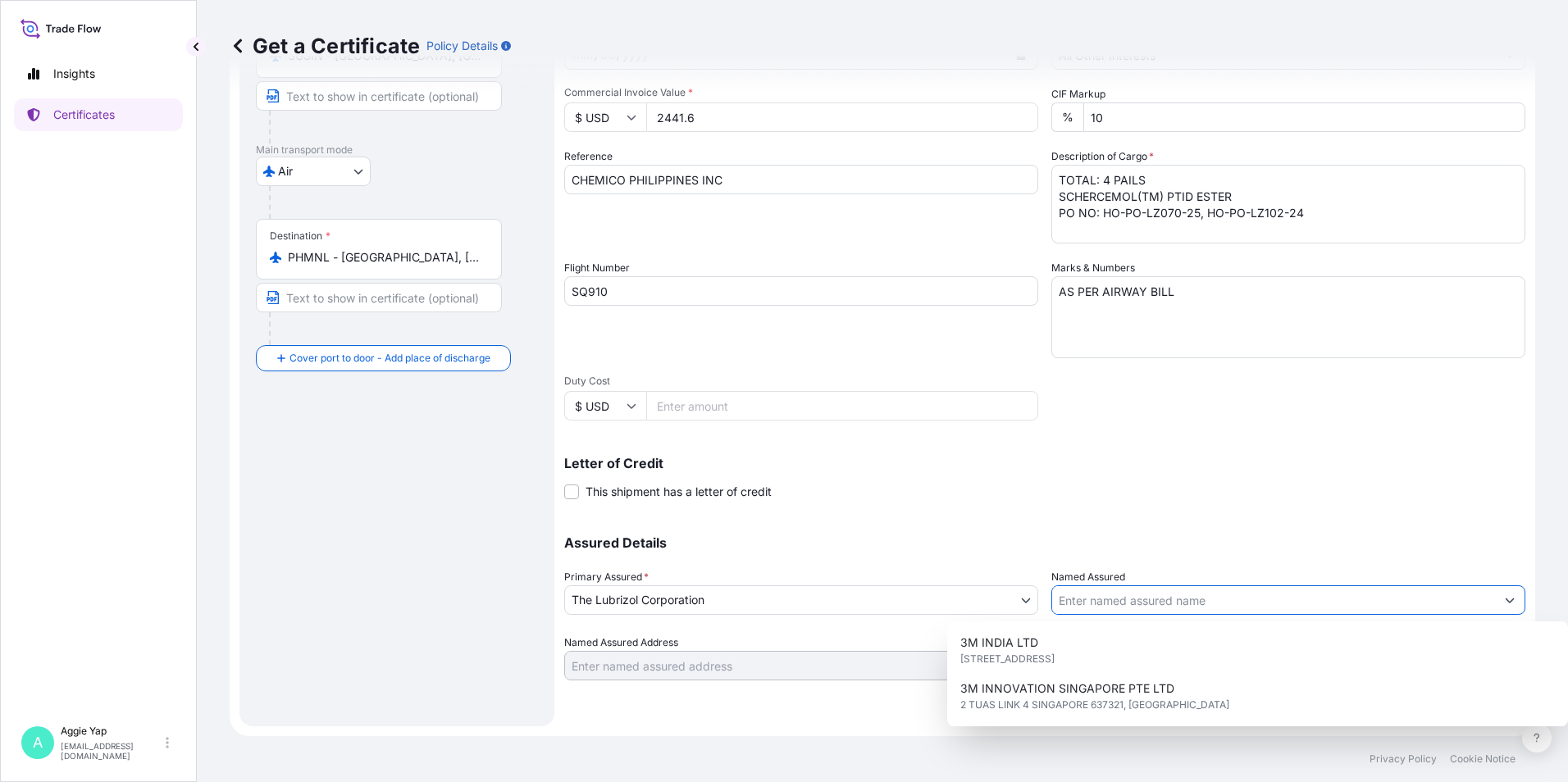
click at [1094, 599] on input "Named Assured" at bounding box center [1273, 600] width 442 height 29
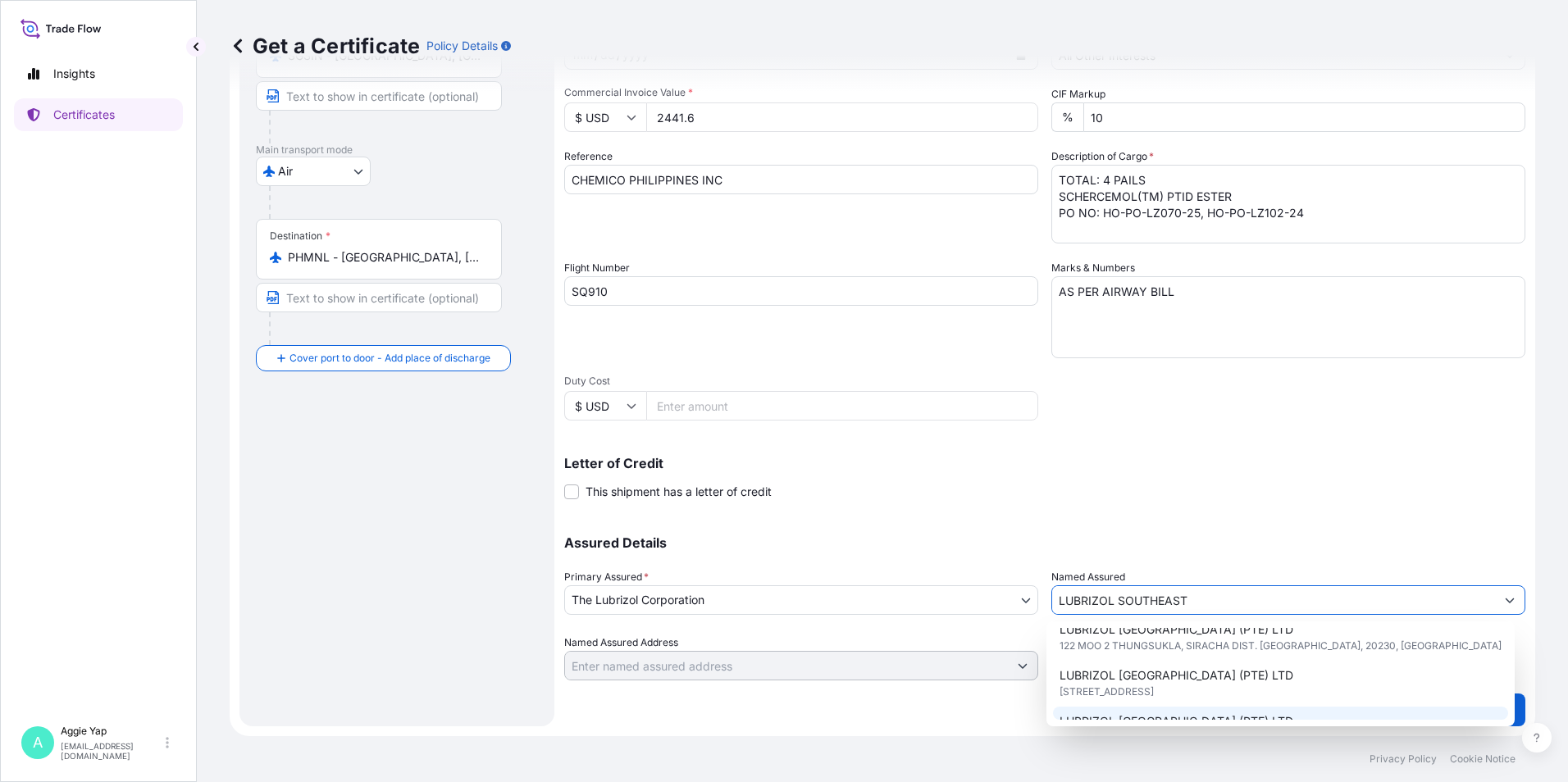
scroll to position [82, 0]
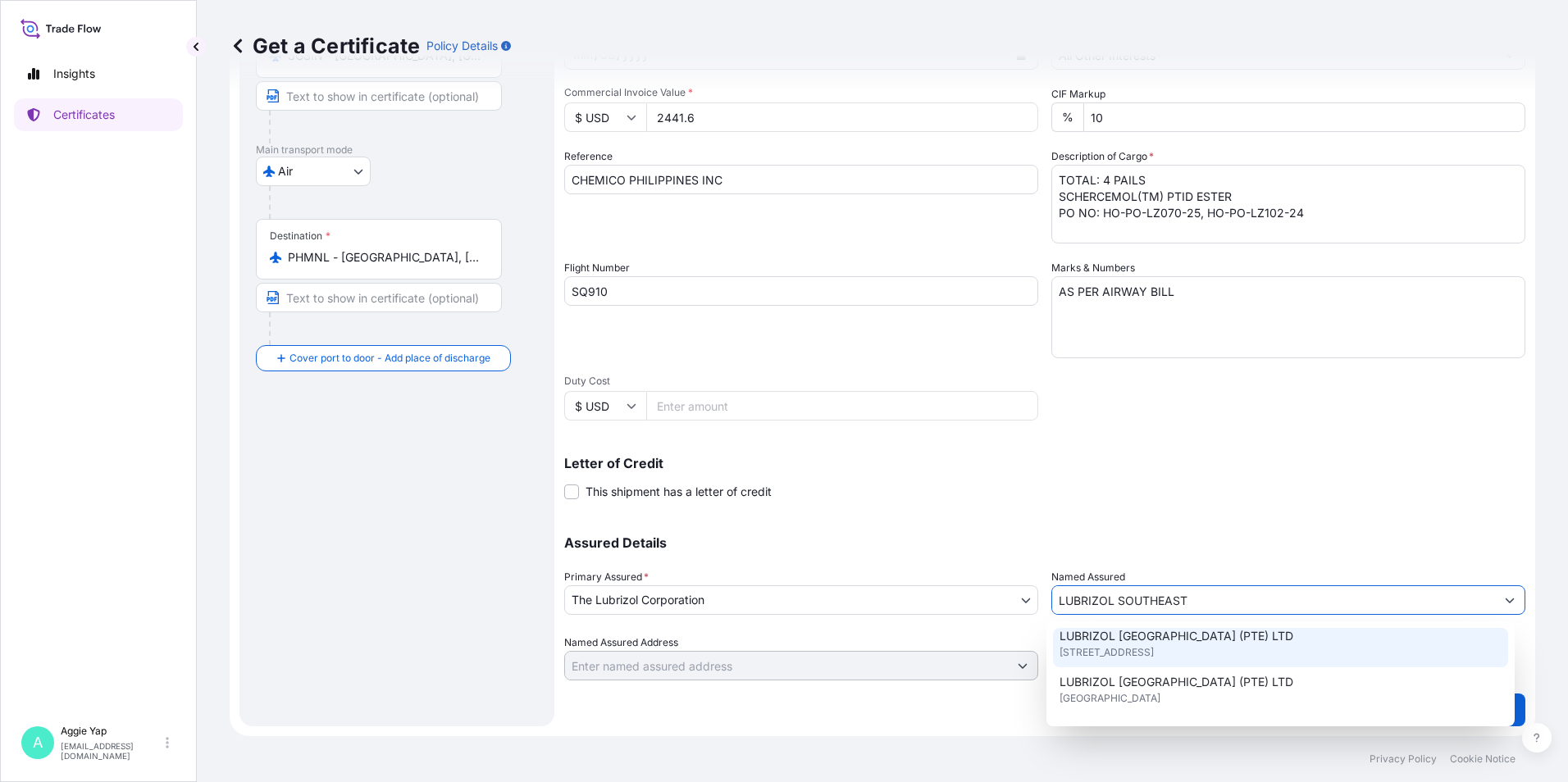
click at [1154, 645] on span "[STREET_ADDRESS]" at bounding box center [1107, 653] width 94 height 16
type input "LUBRIZOL [GEOGRAPHIC_DATA] (PTE) LTD"
type input "[STREET_ADDRESS]"
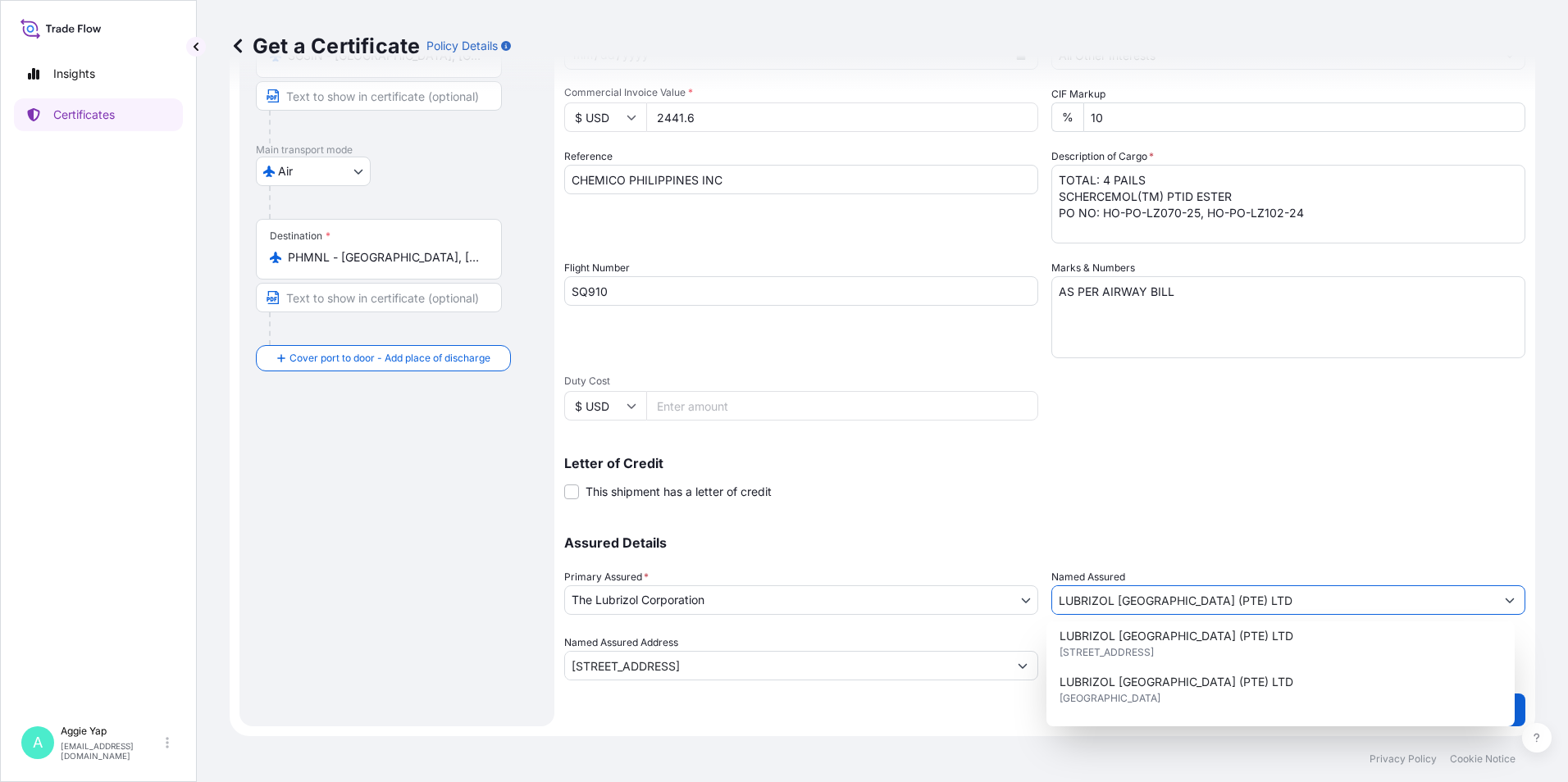
type input "LUBRIZOL [GEOGRAPHIC_DATA] (PTE) LTD"
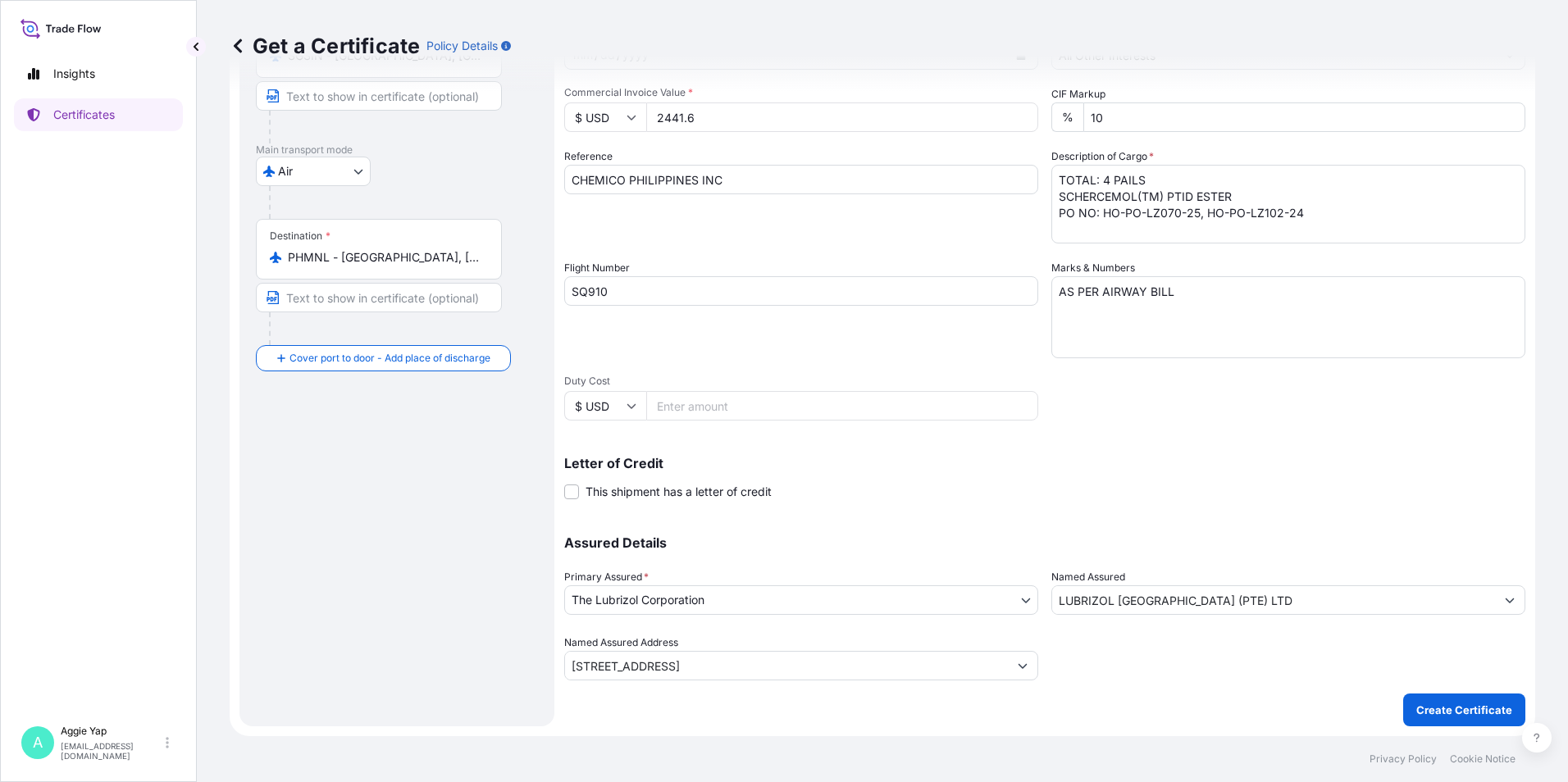
click at [1105, 450] on div "Letter of Credit This shipment has a letter of credit Letter of credit * Letter…" at bounding box center [1044, 469] width 961 height 63
click at [1436, 701] on button "Create Certificate" at bounding box center [1463, 710] width 122 height 33
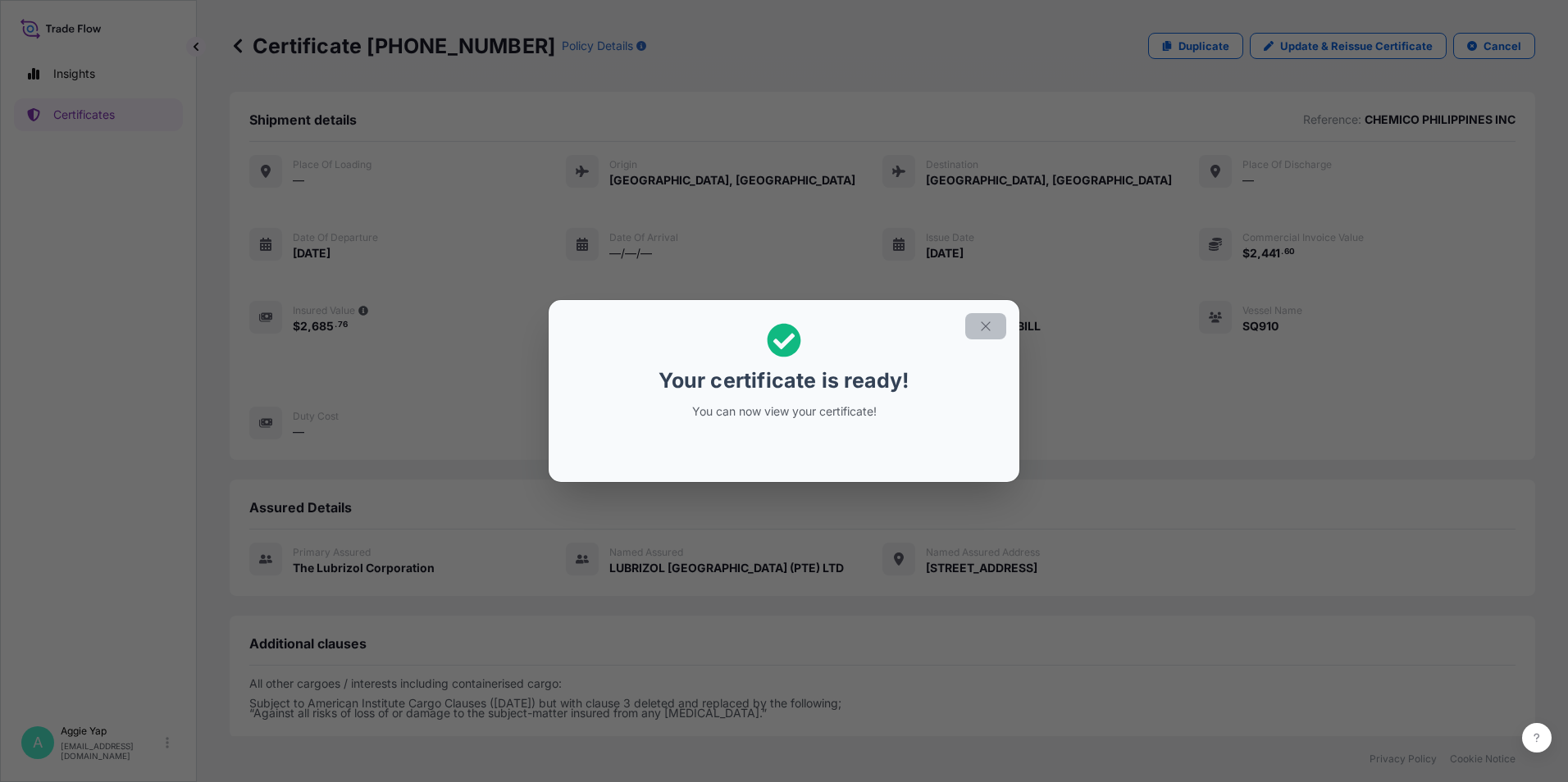
click at [976, 329] on button "button" at bounding box center [986, 326] width 41 height 27
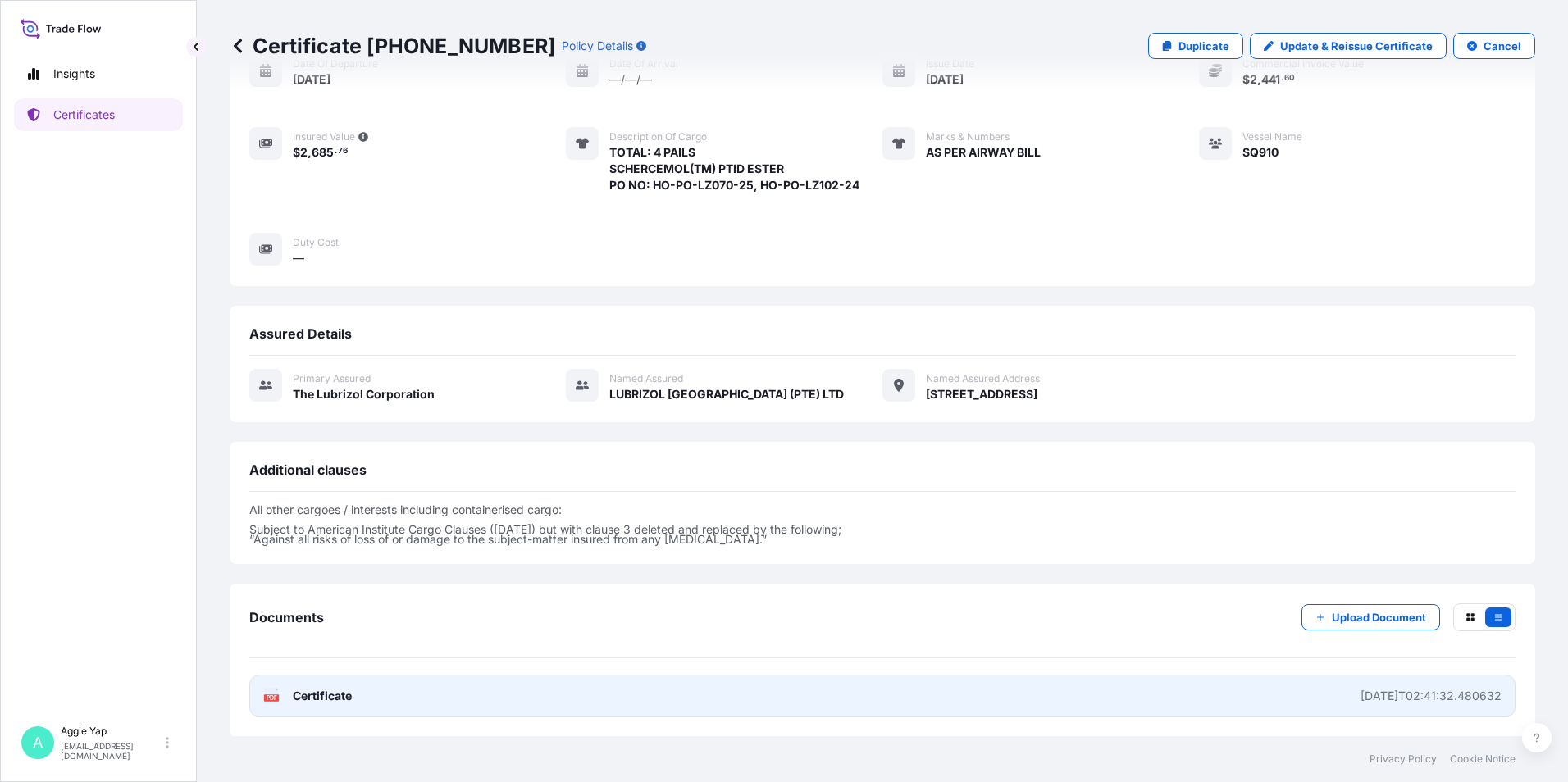
scroll to position [175, 0]
click at [326, 701] on span "Certificate" at bounding box center [321, 695] width 59 height 16
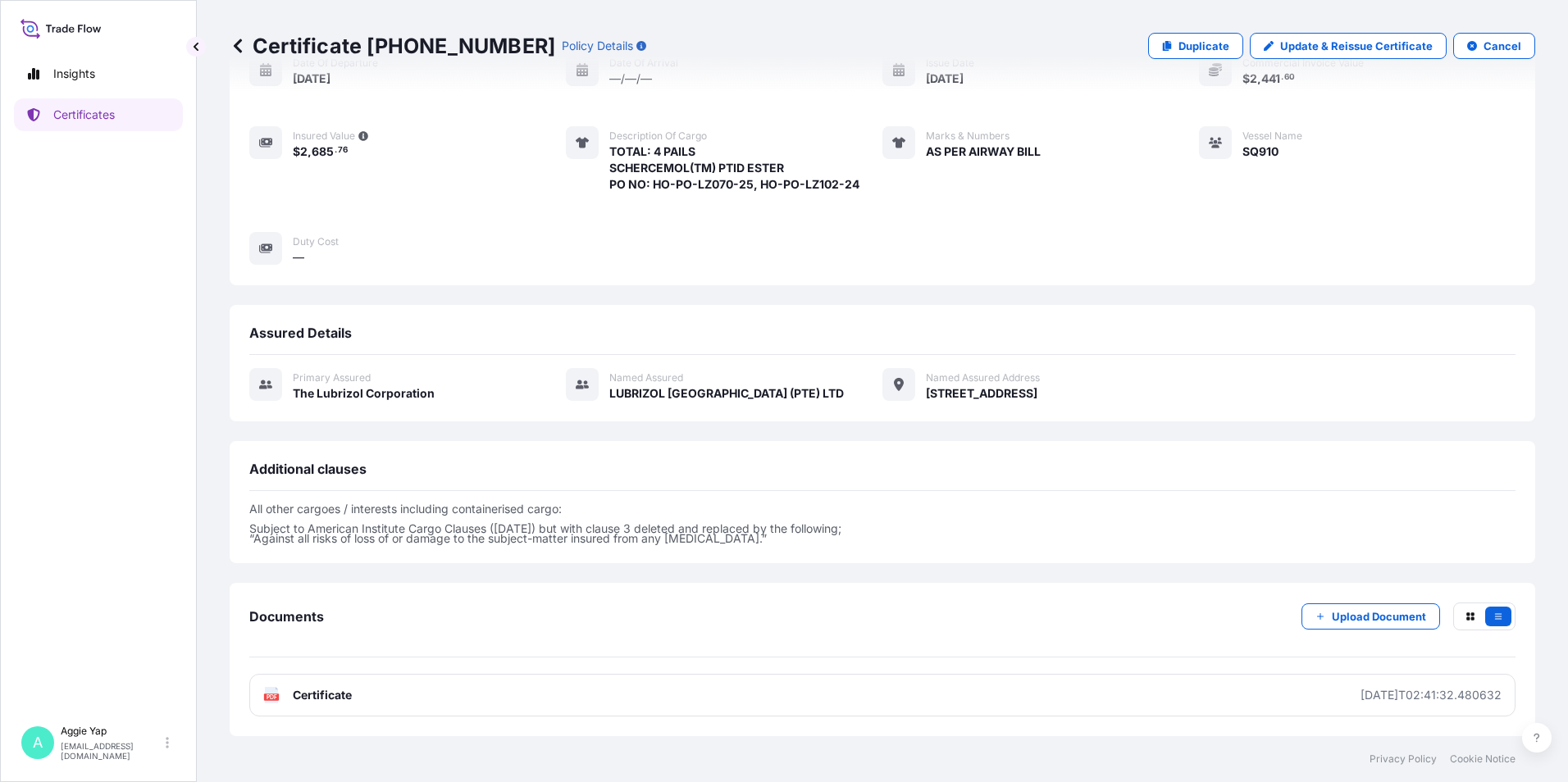
click at [734, 235] on div "Place of Loading — Origin [GEOGRAPHIC_DATA], [GEOGRAPHIC_DATA] Destination [GEO…" at bounding box center [882, 123] width 1266 height 286
